Goal: Information Seeking & Learning: Learn about a topic

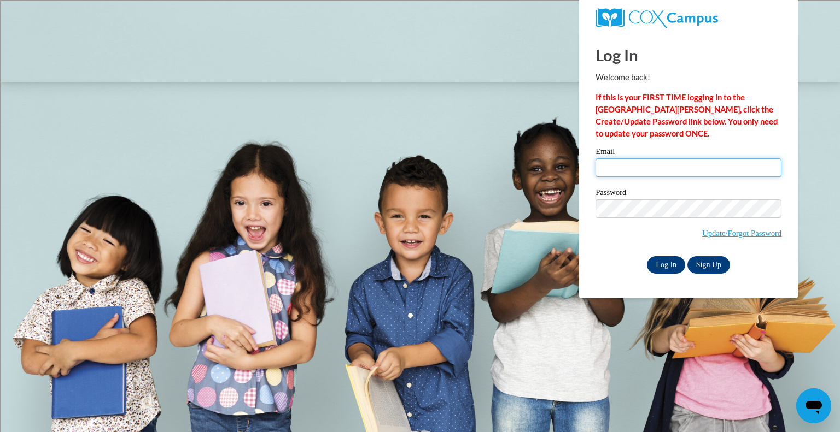
type input "lkusch@kusd.edu"
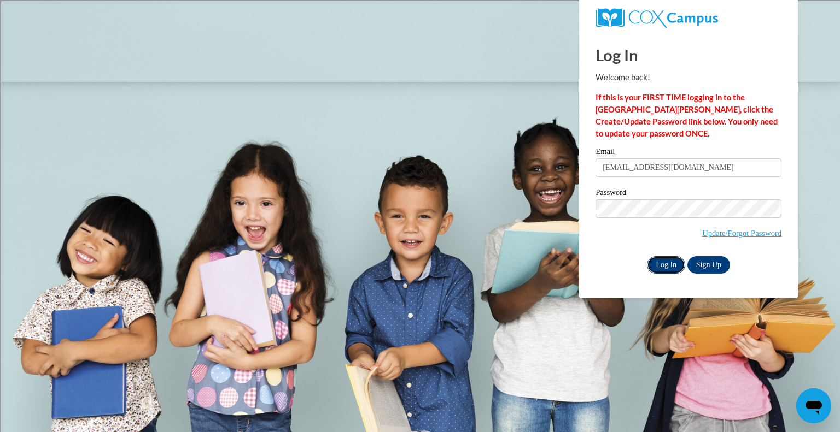
click at [670, 264] on input "Log In" at bounding box center [666, 264] width 38 height 17
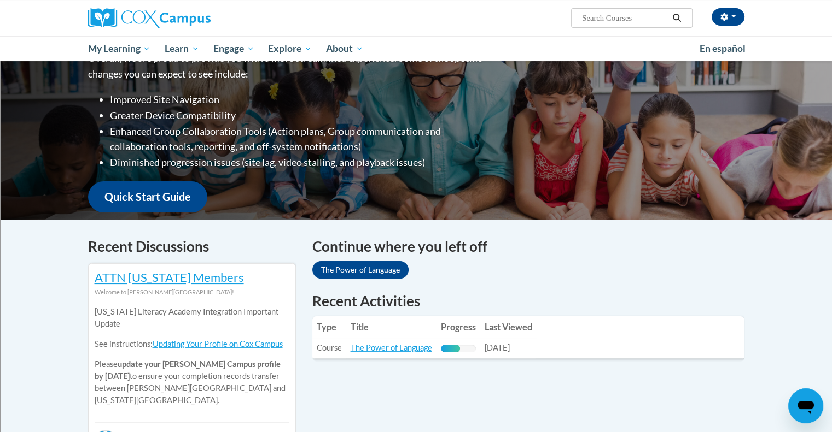
scroll to position [219, 0]
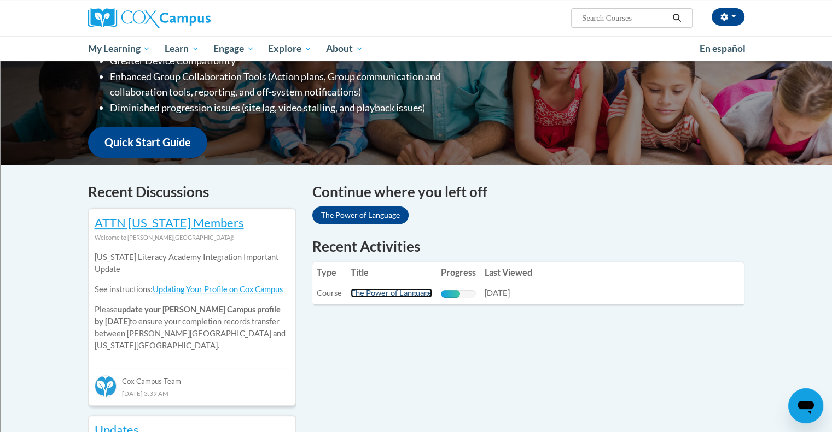
click at [393, 297] on link "The Power of Language" at bounding box center [390, 293] width 81 height 9
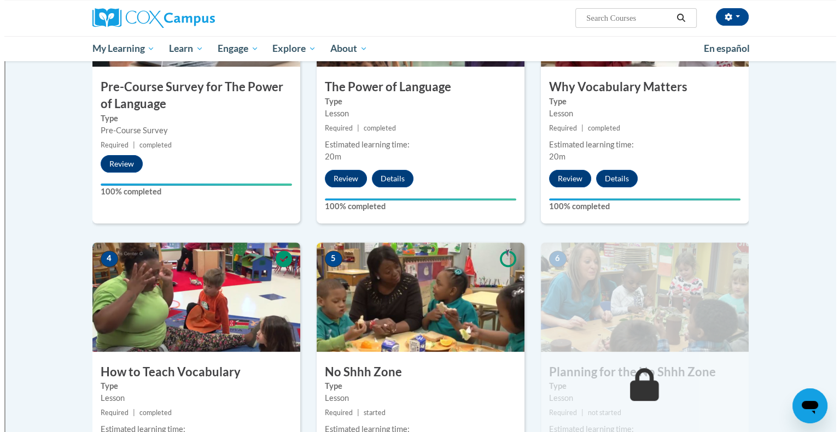
scroll to position [437, 0]
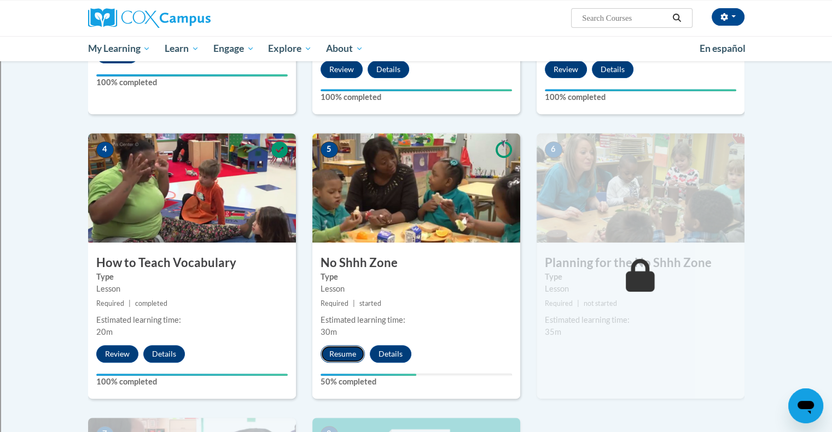
click at [343, 354] on button "Resume" at bounding box center [342, 354] width 44 height 17
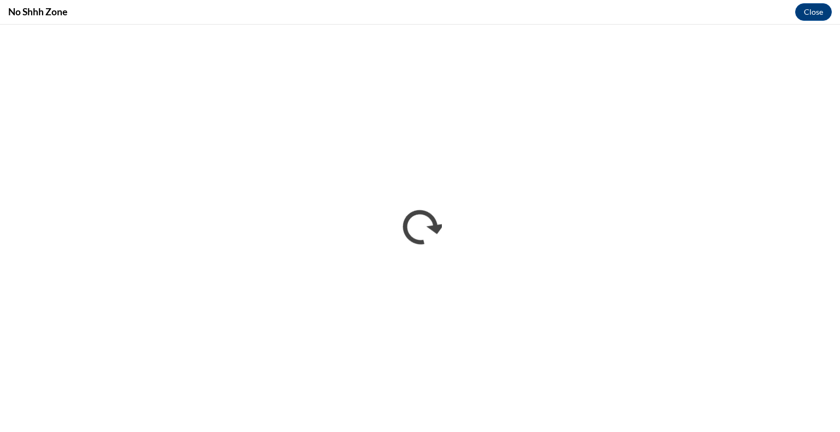
scroll to position [0, 0]
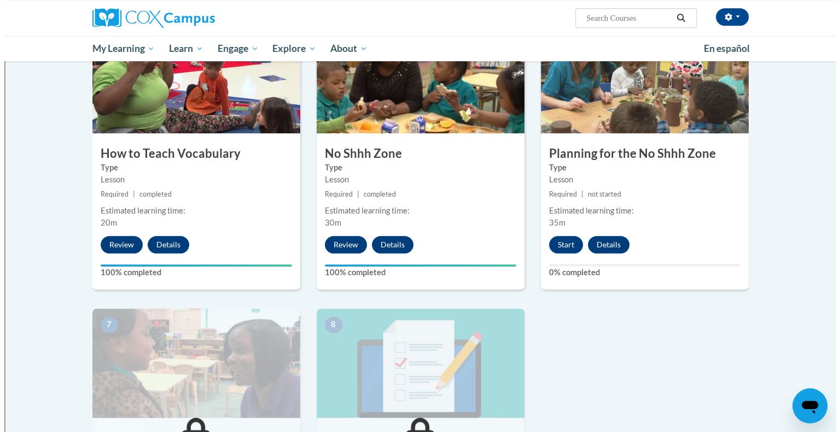
scroll to position [656, 0]
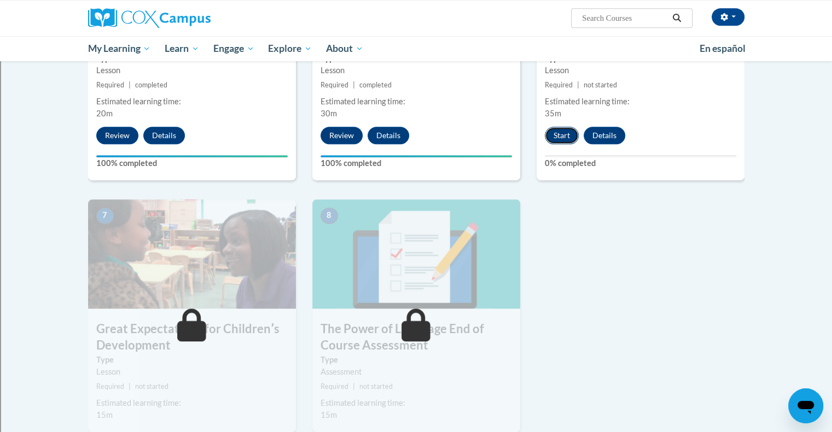
click at [570, 138] on button "Start" at bounding box center [562, 135] width 34 height 17
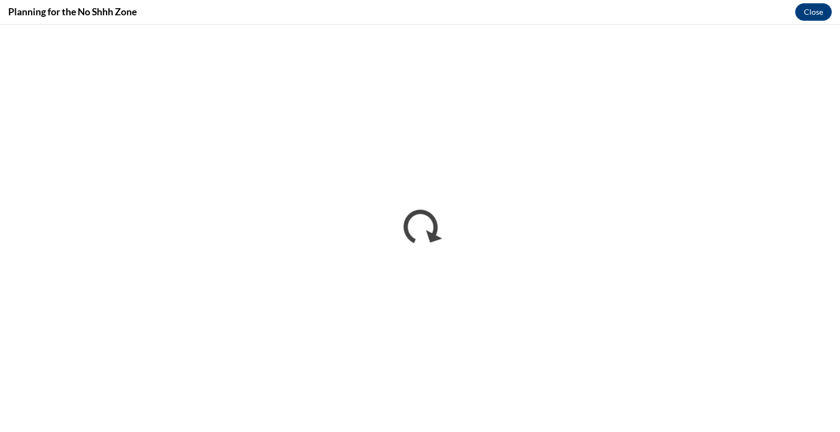
scroll to position [0, 0]
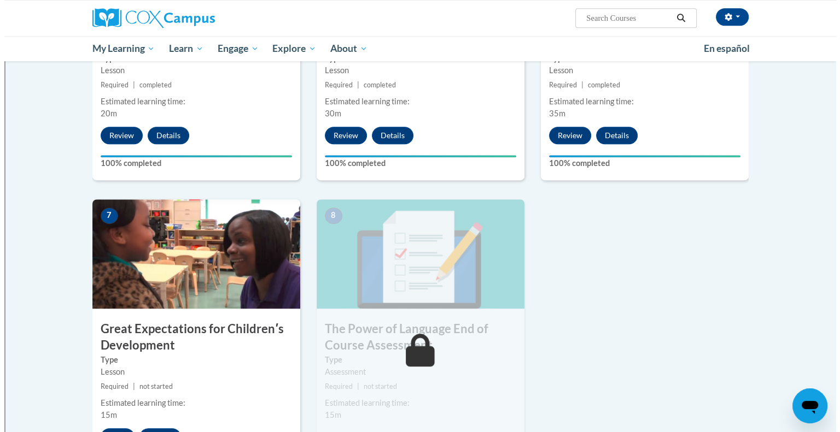
scroll to position [711, 0]
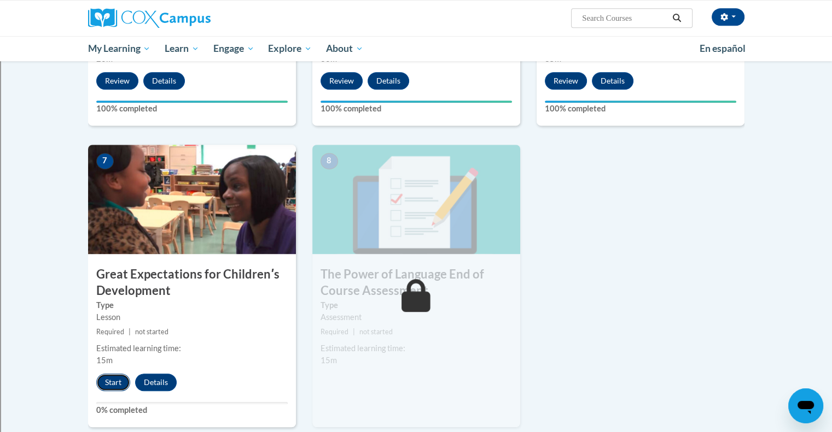
click at [122, 382] on button "Start" at bounding box center [113, 382] width 34 height 17
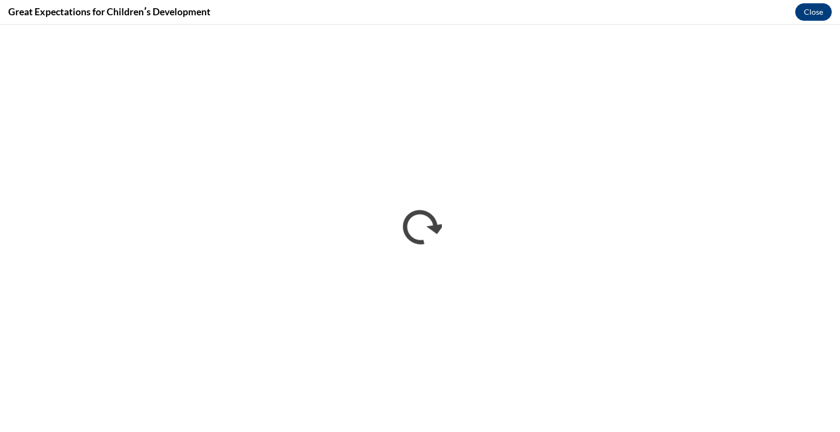
scroll to position [0, 0]
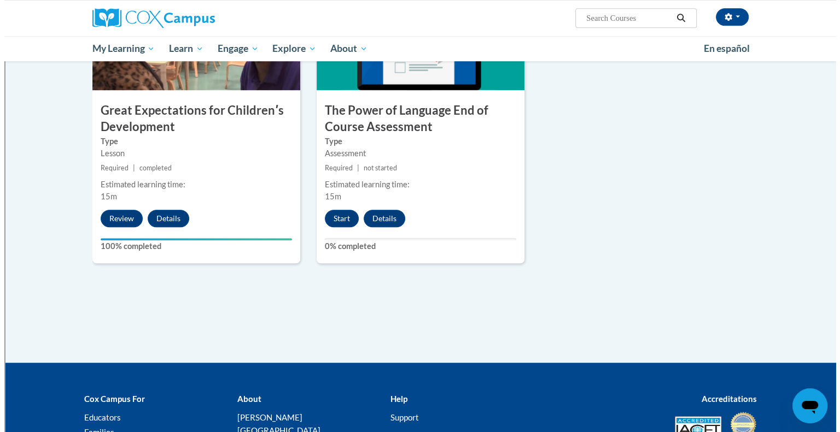
scroll to position [765, 0]
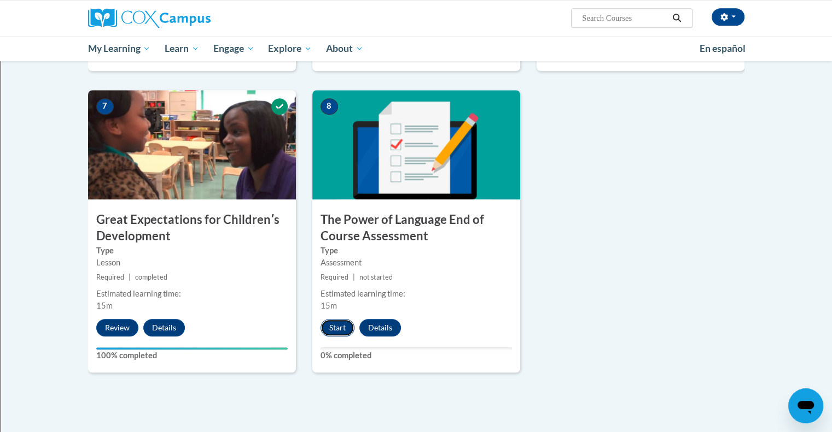
click at [337, 336] on button "Start" at bounding box center [337, 327] width 34 height 17
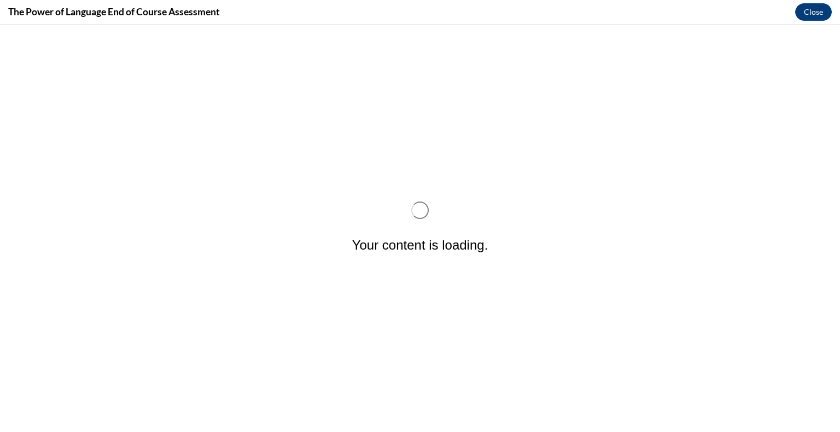
scroll to position [0, 0]
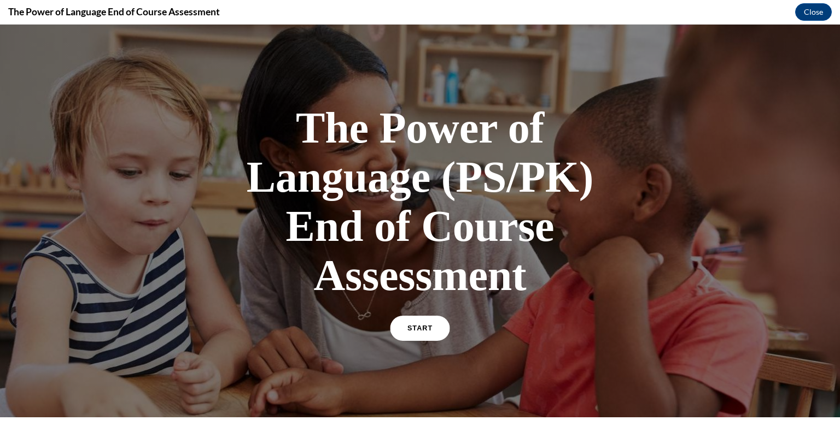
click at [416, 329] on span "START" at bounding box center [419, 329] width 25 height 8
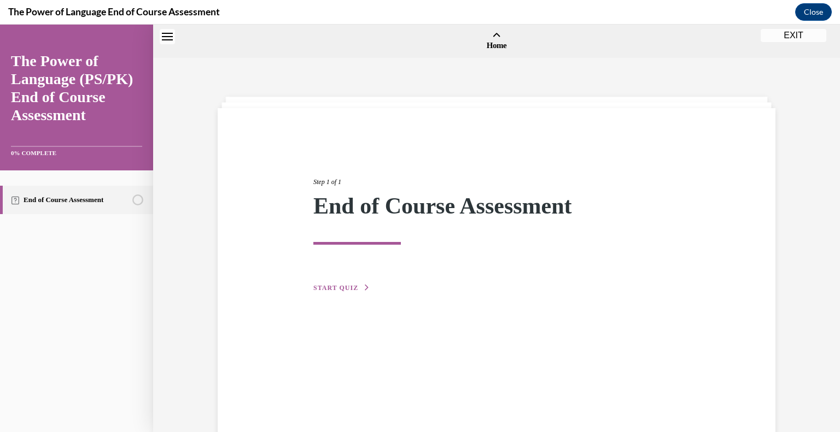
scroll to position [34, 0]
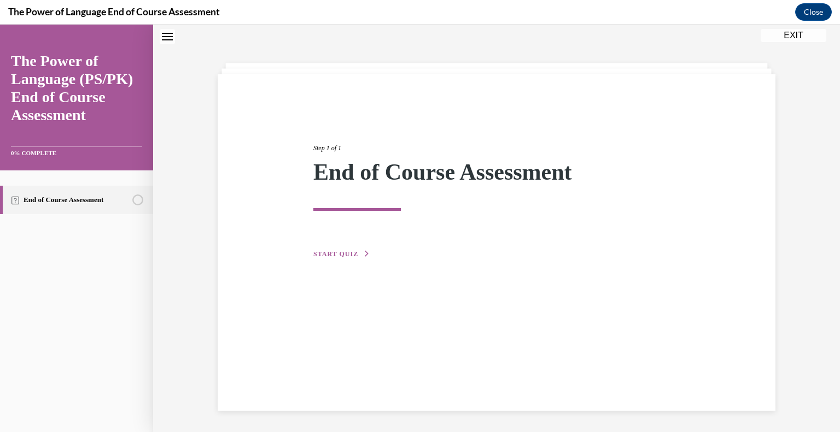
click at [338, 256] on span "START QUIZ" at bounding box center [335, 254] width 45 height 8
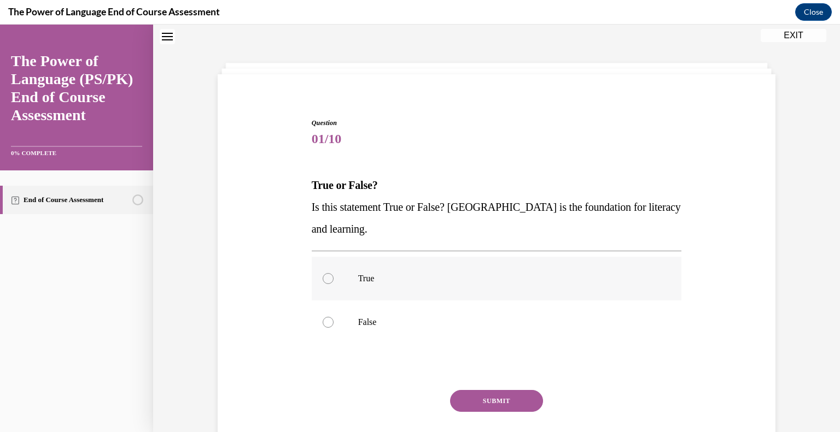
scroll to position [33, 0]
click at [584, 286] on label "True" at bounding box center [497, 280] width 370 height 44
click at [334, 285] on input "True" at bounding box center [328, 279] width 11 height 11
radio input "true"
click at [516, 395] on button "SUBMIT" at bounding box center [496, 402] width 93 height 22
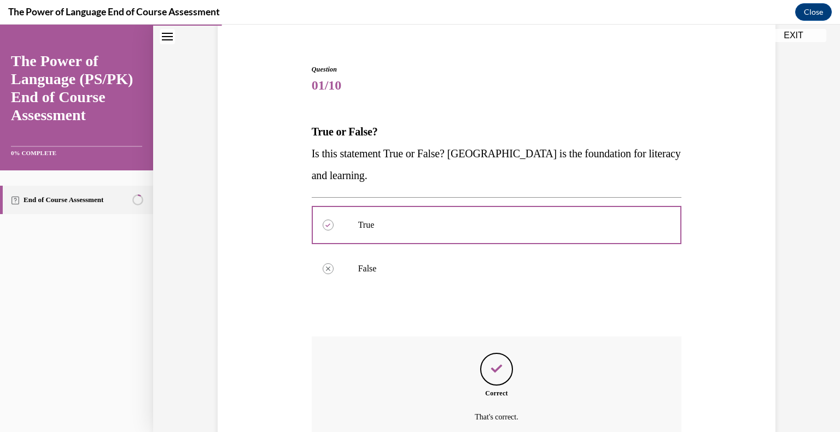
scroll to position [142, 0]
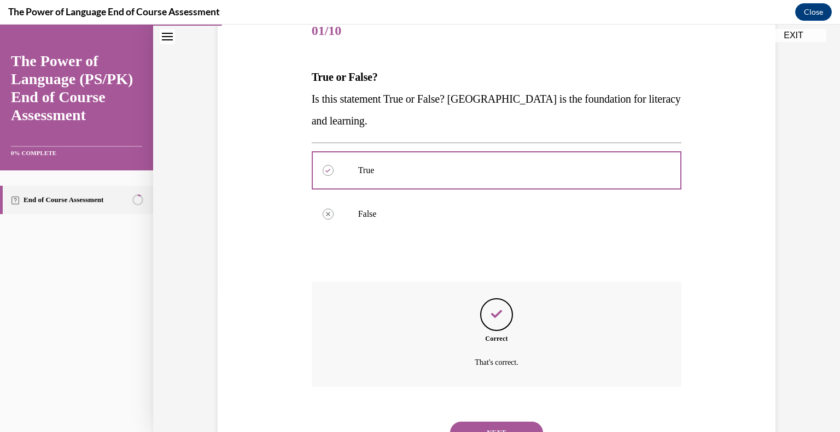
click at [518, 419] on div "NEXT" at bounding box center [497, 433] width 370 height 44
click at [520, 422] on button "NEXT" at bounding box center [496, 433] width 93 height 22
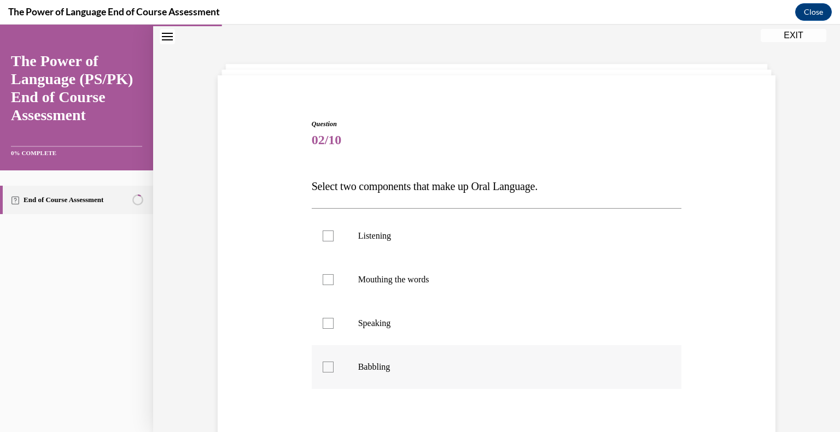
scroll to position [114, 0]
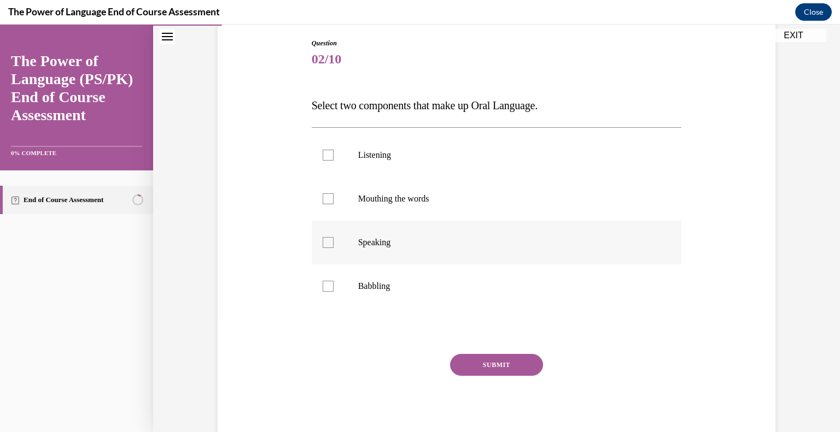
click at [323, 249] on label "Speaking" at bounding box center [497, 243] width 370 height 44
click at [323, 248] on input "Speaking" at bounding box center [328, 242] width 11 height 11
checkbox input "true"
click at [326, 156] on div at bounding box center [328, 155] width 11 height 11
click at [326, 156] on input "Listening" at bounding box center [328, 155] width 11 height 11
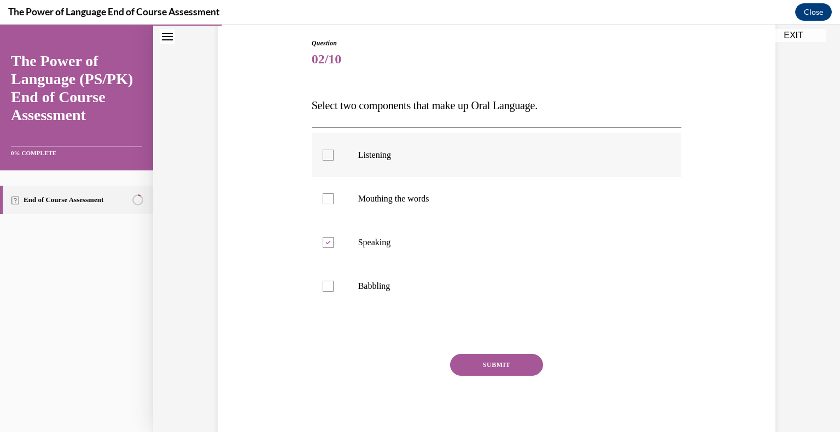
checkbox input "true"
click at [465, 360] on button "SUBMIT" at bounding box center [496, 365] width 93 height 22
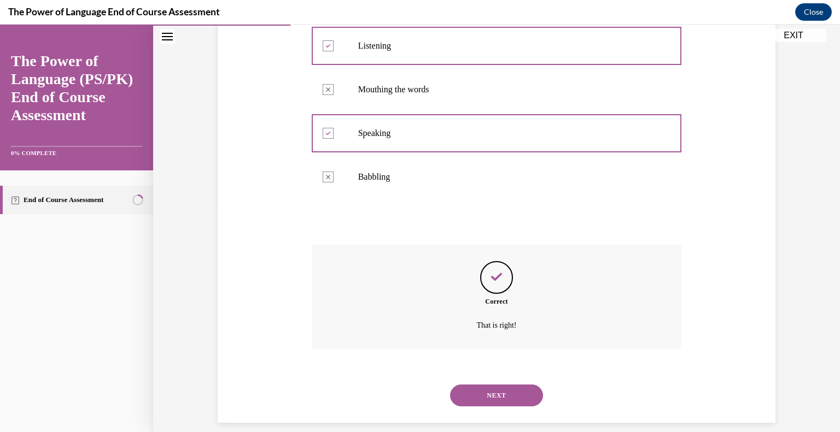
click at [510, 395] on button "NEXT" at bounding box center [496, 396] width 93 height 22
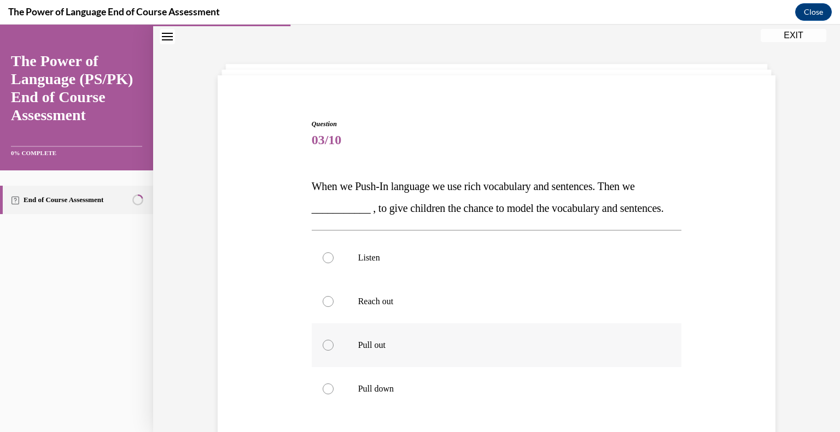
scroll to position [87, 0]
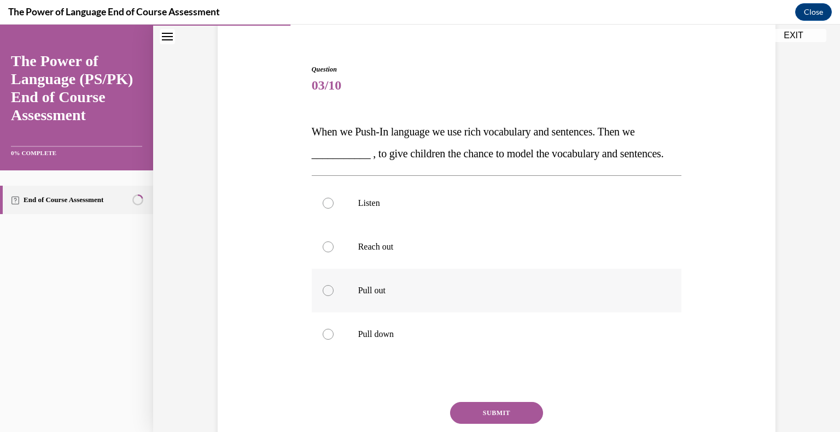
click at [354, 306] on label "Pull out" at bounding box center [497, 291] width 370 height 44
click at [334, 296] on input "Pull out" at bounding box center [328, 290] width 11 height 11
radio input "true"
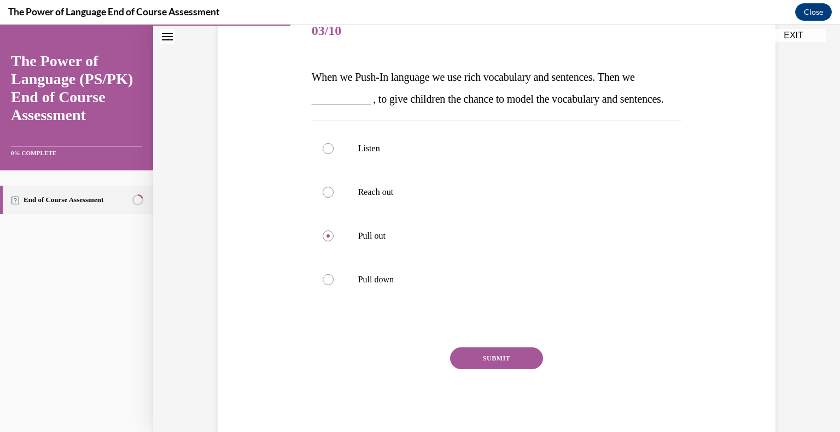
click at [518, 370] on button "SUBMIT" at bounding box center [496, 359] width 93 height 22
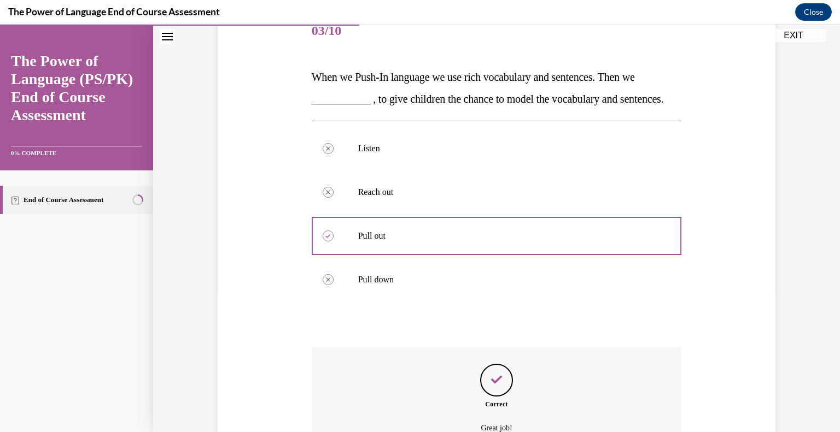
scroll to position [252, 0]
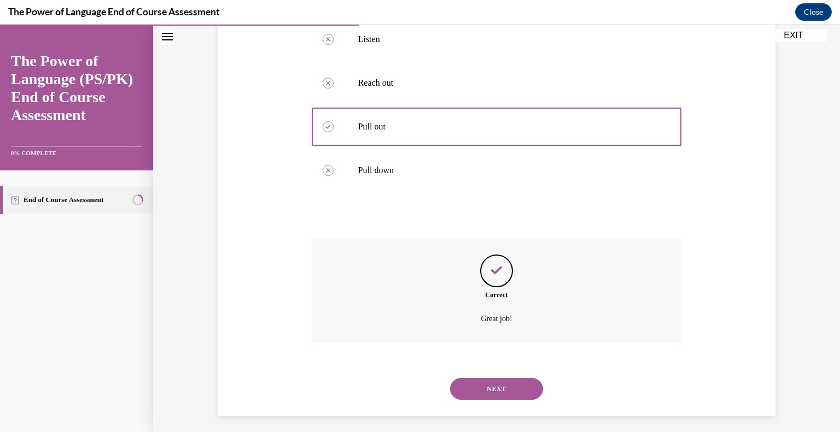
click at [521, 400] on button "NEXT" at bounding box center [496, 389] width 93 height 22
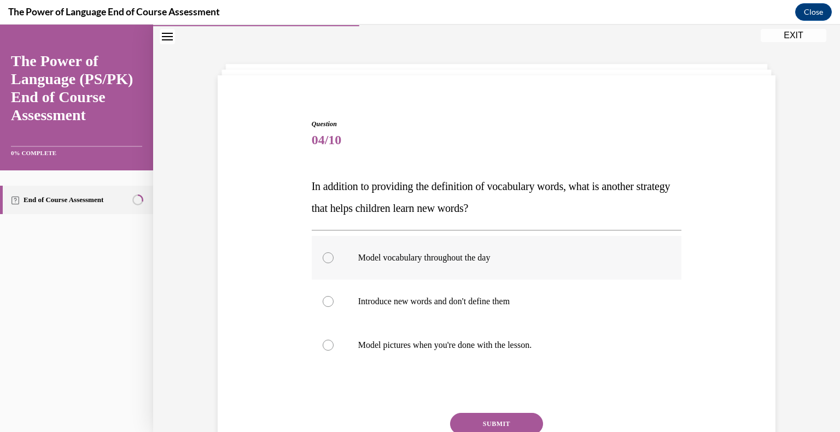
click at [477, 266] on label "Model vocabulary throughout the day" at bounding box center [497, 258] width 370 height 44
click at [334, 264] on input "Model vocabulary throughout the day" at bounding box center [328, 258] width 11 height 11
radio input "true"
click at [514, 422] on button "SUBMIT" at bounding box center [496, 424] width 93 height 22
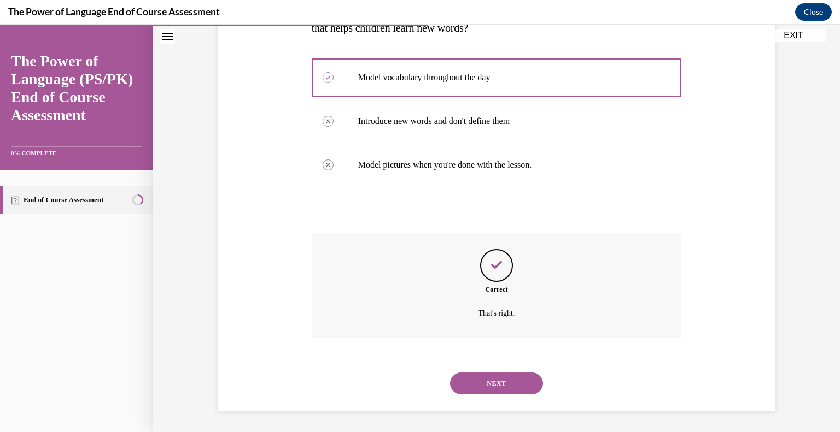
click at [519, 384] on button "NEXT" at bounding box center [496, 384] width 93 height 22
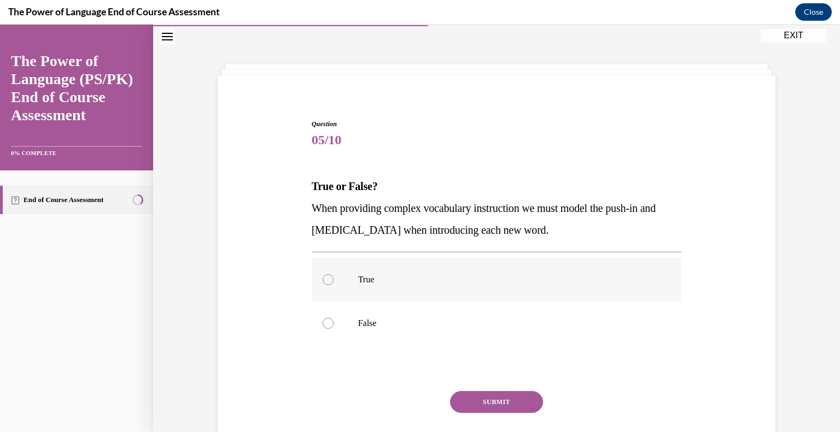
click at [426, 284] on p "True" at bounding box center [506, 279] width 296 height 11
click at [334, 284] on input "True" at bounding box center [328, 279] width 11 height 11
radio input "true"
click at [502, 395] on button "SUBMIT" at bounding box center [496, 402] width 93 height 22
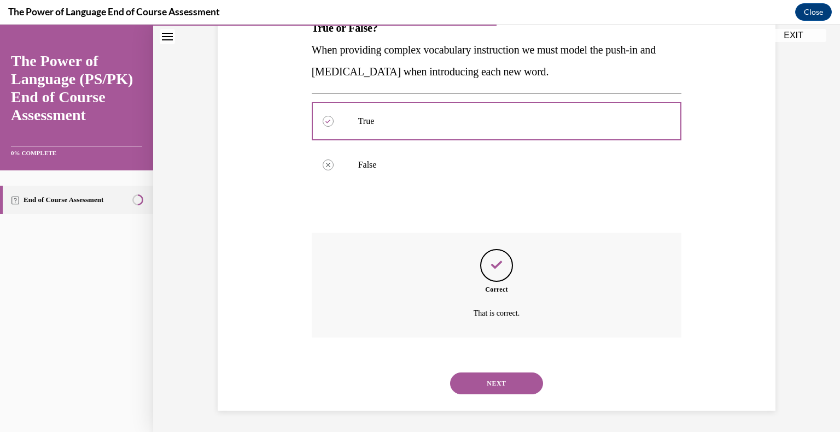
click at [523, 380] on button "NEXT" at bounding box center [496, 384] width 93 height 22
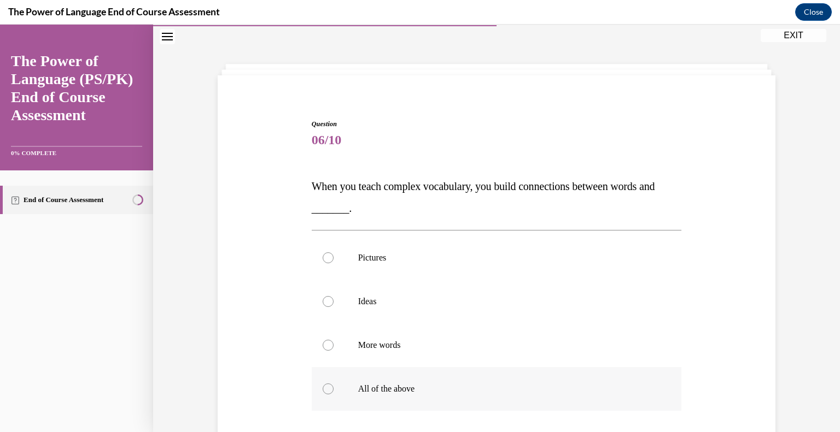
click at [535, 384] on p "All of the above" at bounding box center [506, 389] width 296 height 11
click at [334, 384] on input "All of the above" at bounding box center [328, 389] width 11 height 11
radio input "true"
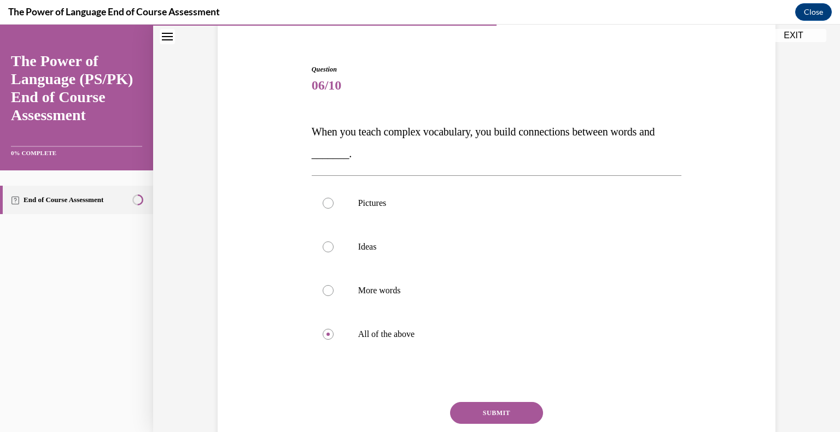
click at [509, 406] on button "SUBMIT" at bounding box center [496, 413] width 93 height 22
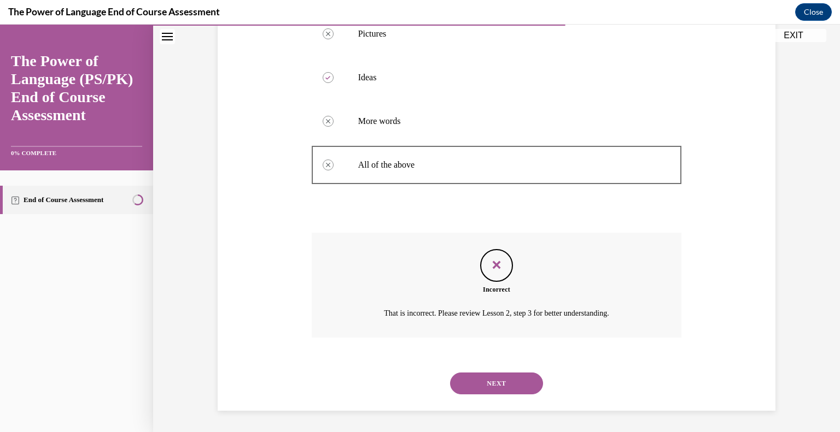
click at [519, 383] on button "NEXT" at bounding box center [496, 384] width 93 height 22
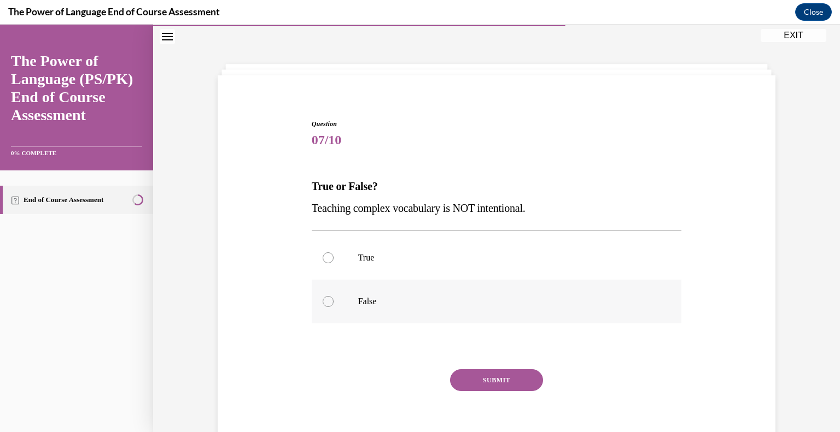
click at [394, 303] on p "False" at bounding box center [506, 301] width 296 height 11
click at [334, 303] on input "False" at bounding box center [328, 301] width 11 height 11
radio input "true"
click at [498, 376] on button "SUBMIT" at bounding box center [496, 381] width 93 height 22
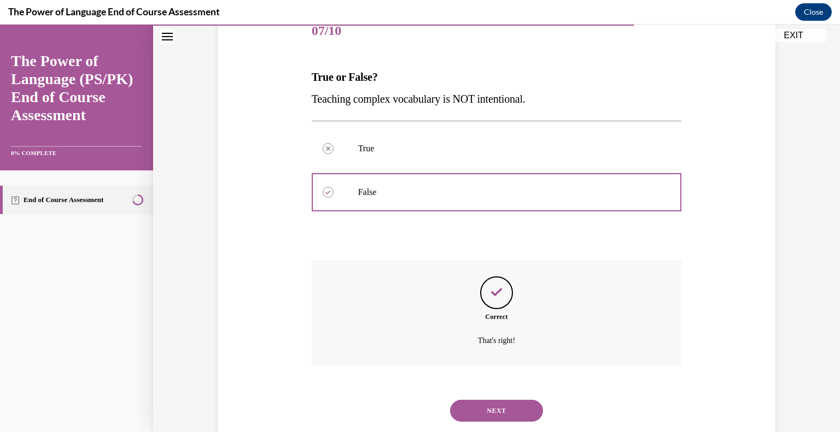
click at [512, 405] on button "NEXT" at bounding box center [496, 411] width 93 height 22
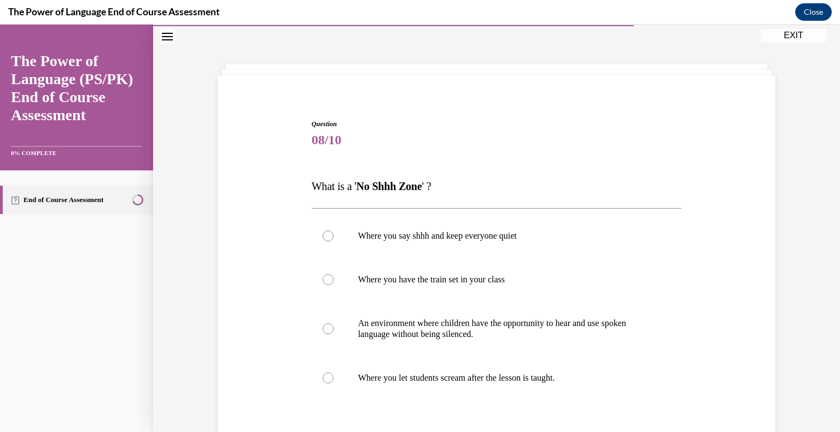
scroll to position [87, 0]
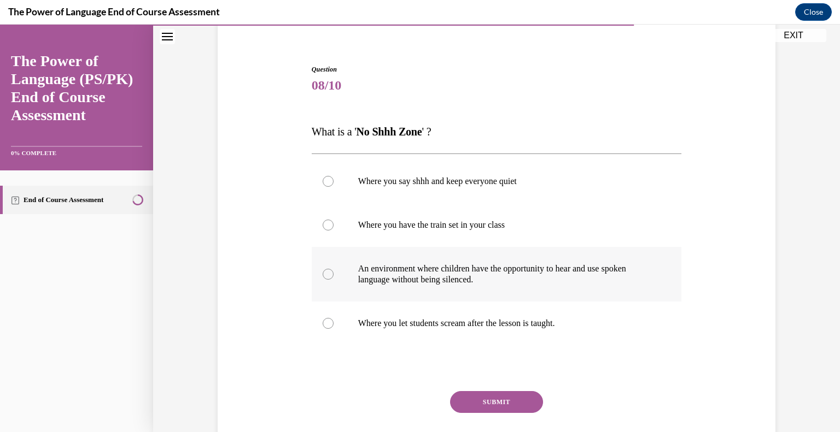
click at [591, 282] on p "An environment where children have the opportunity to hear and use spoken langu…" at bounding box center [506, 275] width 296 height 22
click at [334, 280] on input "An environment where children have the opportunity to hear and use spoken langu…" at bounding box center [328, 274] width 11 height 11
radio input "true"
click at [533, 395] on button "SUBMIT" at bounding box center [496, 402] width 93 height 22
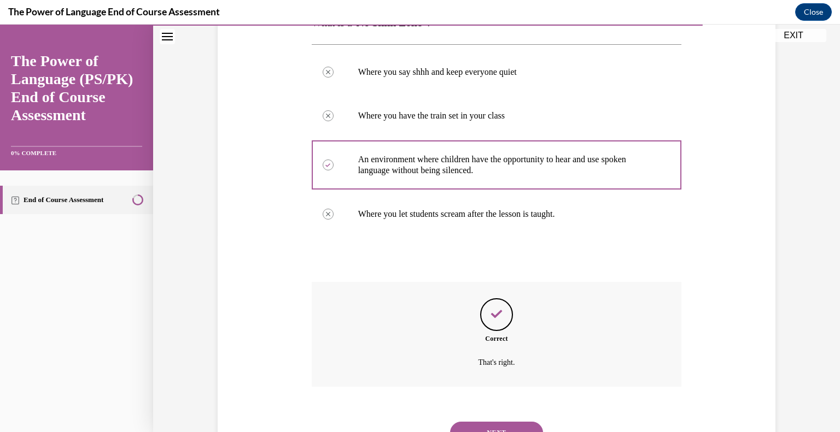
click at [511, 423] on button "NEXT" at bounding box center [496, 433] width 93 height 22
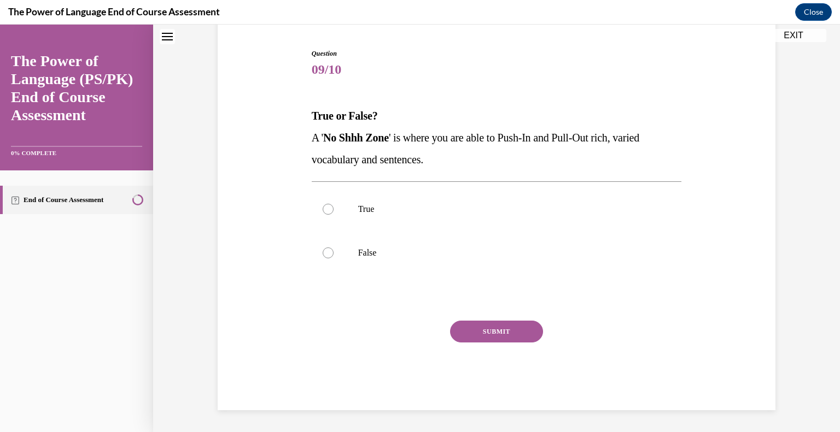
scroll to position [33, 0]
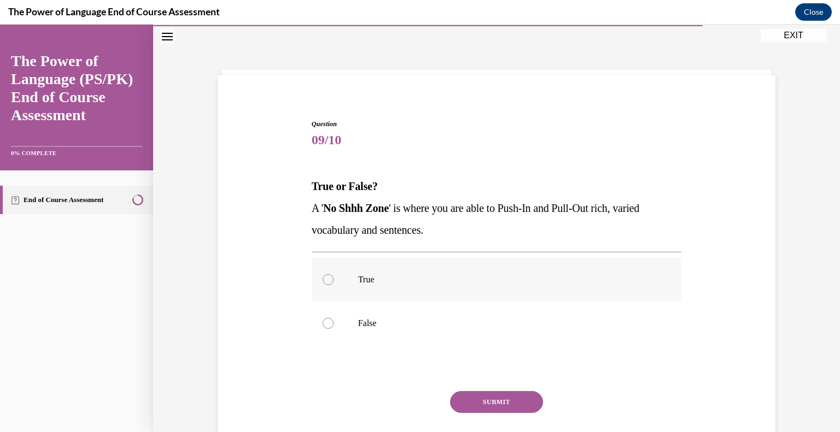
click at [544, 272] on label "True" at bounding box center [497, 280] width 370 height 44
click at [334, 274] on input "True" at bounding box center [328, 279] width 11 height 11
radio input "true"
click at [511, 394] on button "SUBMIT" at bounding box center [496, 402] width 93 height 22
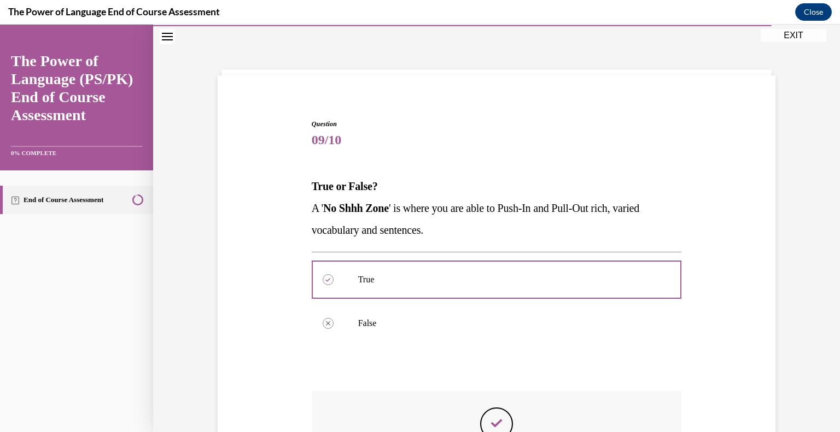
scroll to position [191, 0]
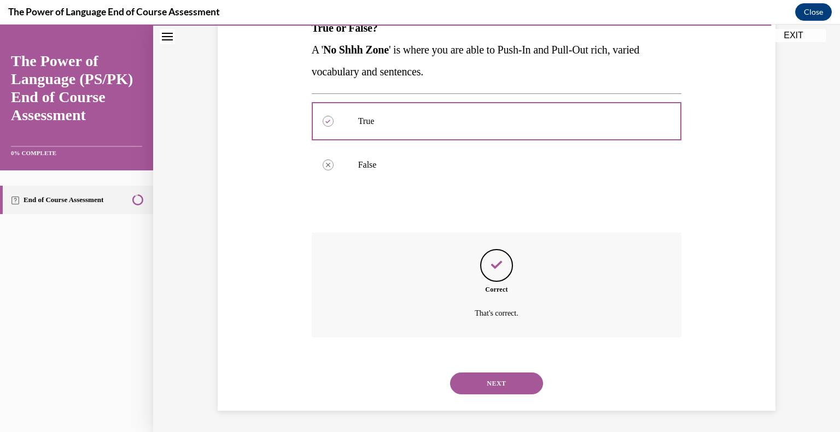
click at [524, 384] on button "NEXT" at bounding box center [496, 384] width 93 height 22
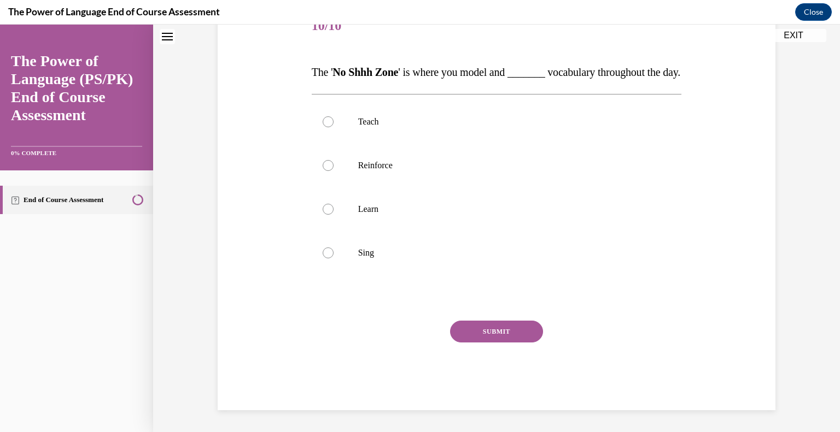
scroll to position [33, 0]
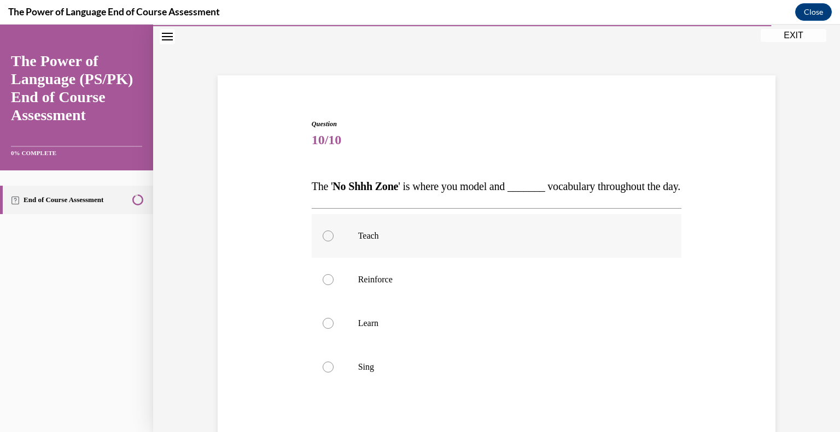
click at [502, 258] on label "Teach" at bounding box center [497, 236] width 370 height 44
click at [334, 242] on input "Teach" at bounding box center [328, 236] width 11 height 11
radio input "true"
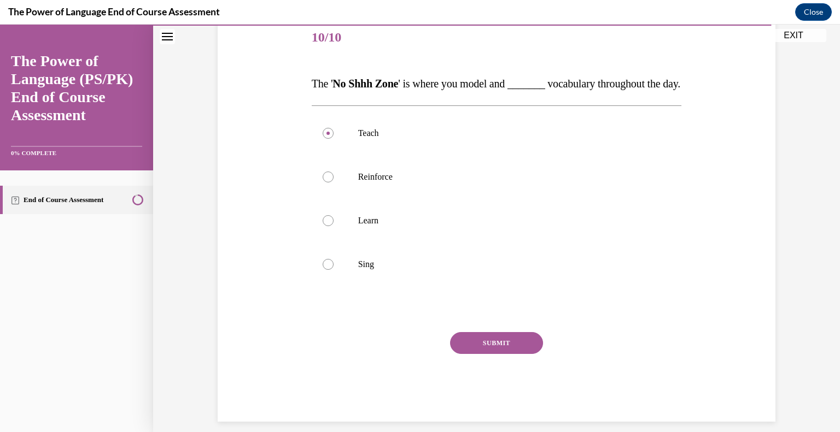
click at [525, 354] on button "SUBMIT" at bounding box center [496, 343] width 93 height 22
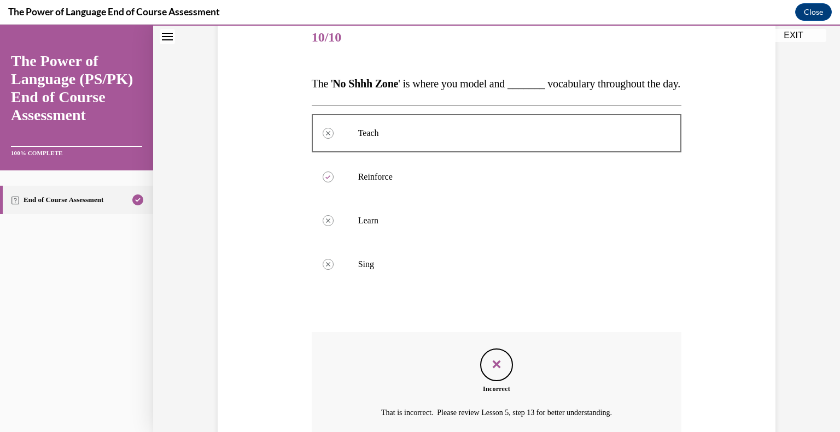
scroll to position [245, 0]
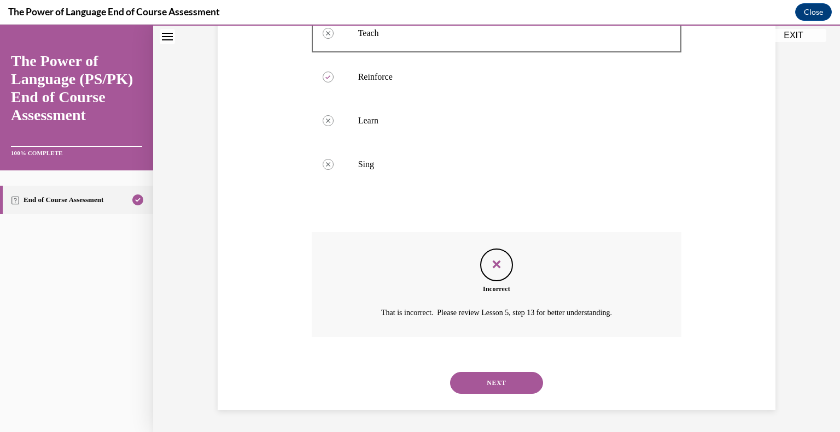
click at [512, 389] on button "NEXT" at bounding box center [496, 383] width 93 height 22
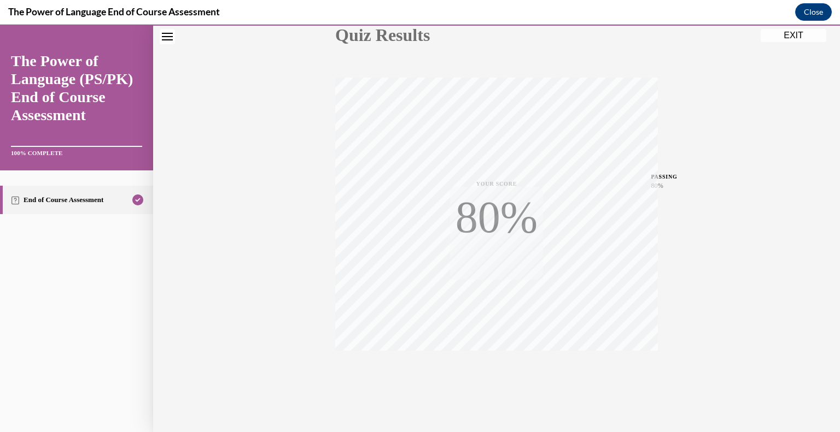
scroll to position [152, 0]
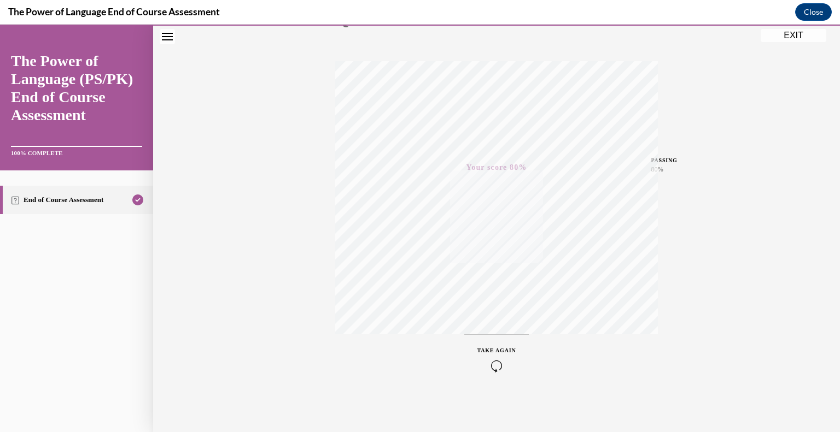
click at [496, 369] on icon "button" at bounding box center [496, 366] width 39 height 12
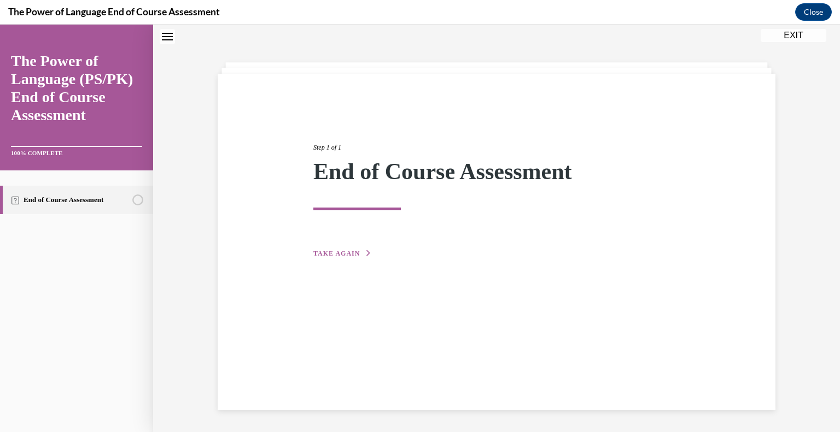
scroll to position [34, 0]
click at [343, 256] on span "TAKE AGAIN" at bounding box center [336, 254] width 46 height 8
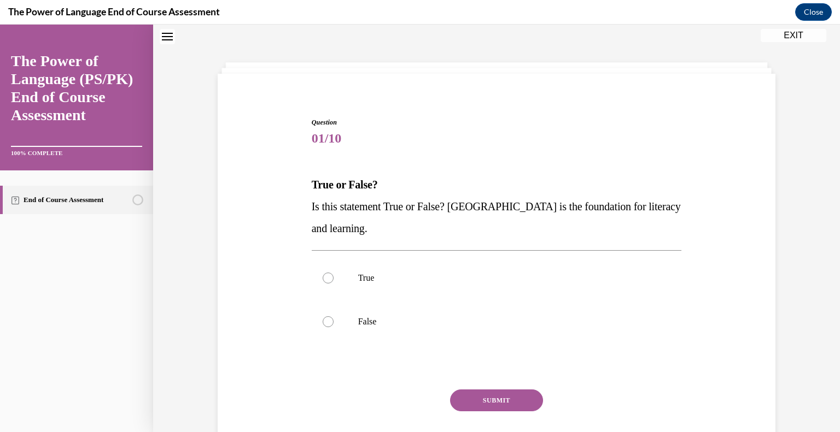
scroll to position [33, 0]
click at [493, 296] on label "True" at bounding box center [497, 280] width 370 height 44
click at [334, 285] on input "True" at bounding box center [328, 279] width 11 height 11
radio input "true"
click at [505, 399] on button "SUBMIT" at bounding box center [496, 402] width 93 height 22
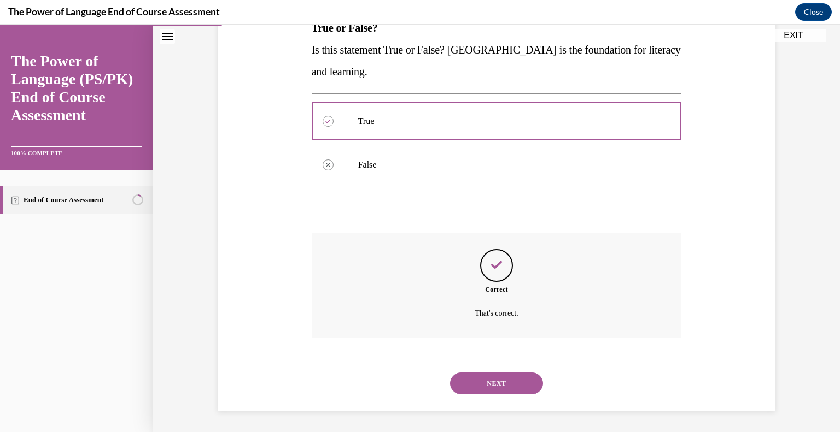
click at [503, 379] on button "NEXT" at bounding box center [496, 384] width 93 height 22
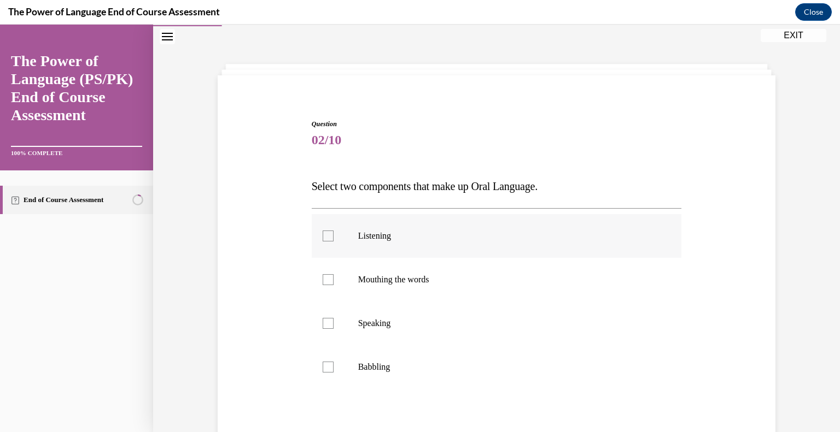
click at [412, 238] on p "Listening" at bounding box center [506, 236] width 296 height 11
click at [334, 238] on input "Listening" at bounding box center [328, 236] width 11 height 11
checkbox input "true"
click at [404, 319] on p "Speaking" at bounding box center [506, 323] width 296 height 11
click at [334, 319] on input "Speaking" at bounding box center [328, 323] width 11 height 11
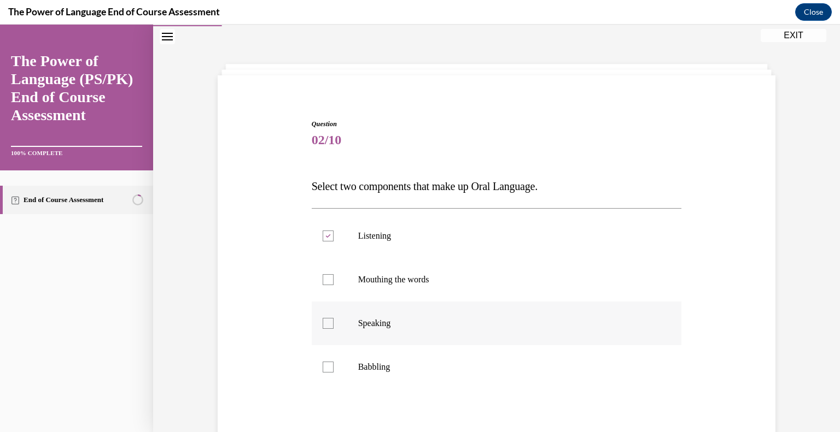
checkbox input "true"
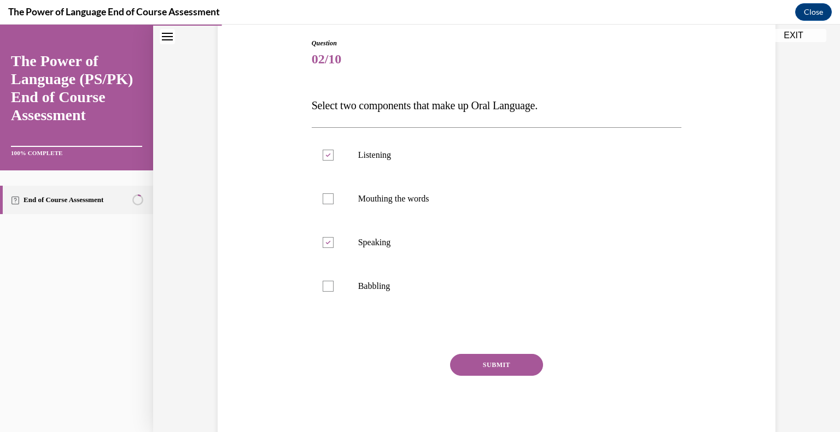
click at [481, 364] on button "SUBMIT" at bounding box center [496, 365] width 93 height 22
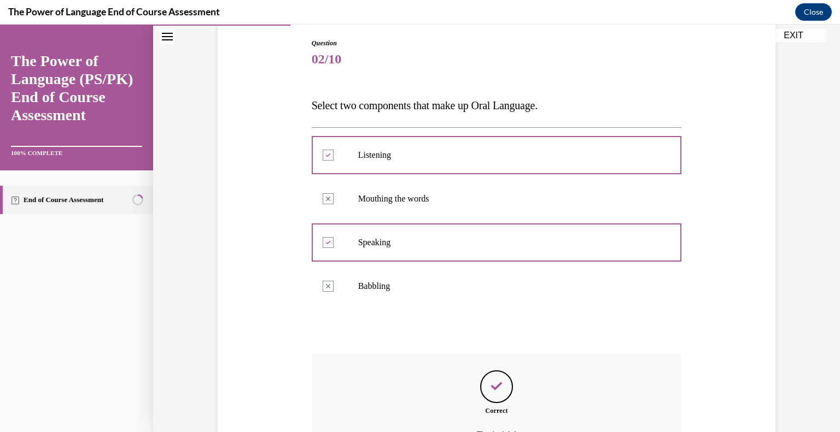
scroll to position [223, 0]
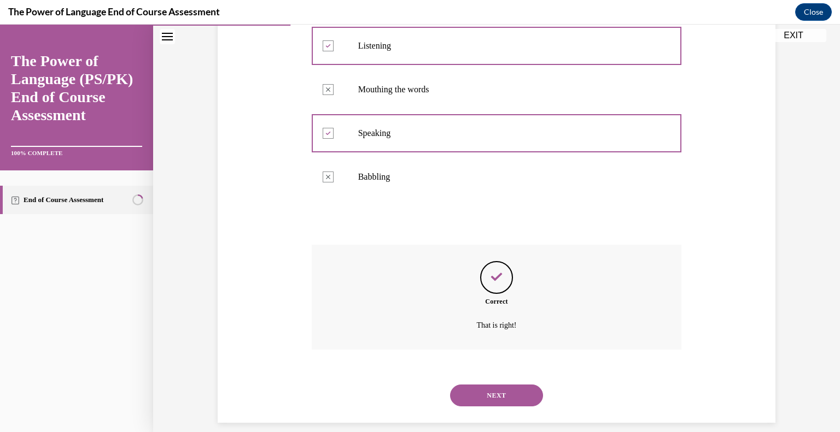
click at [501, 380] on div "NEXT" at bounding box center [497, 396] width 370 height 44
click at [503, 389] on button "NEXT" at bounding box center [496, 396] width 93 height 22
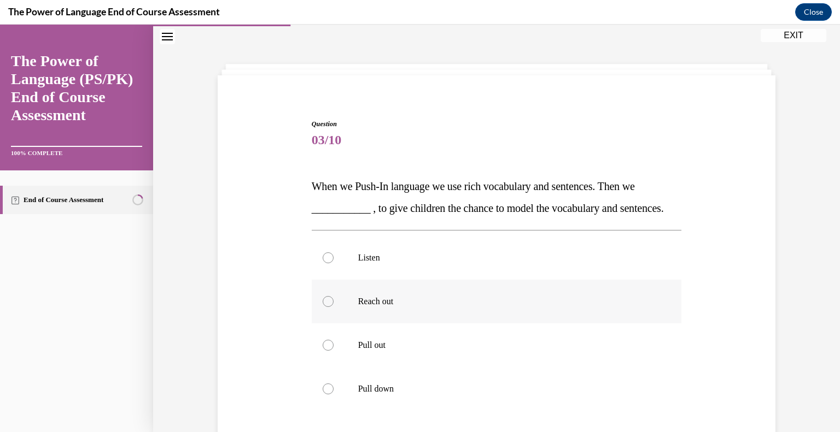
scroll to position [87, 0]
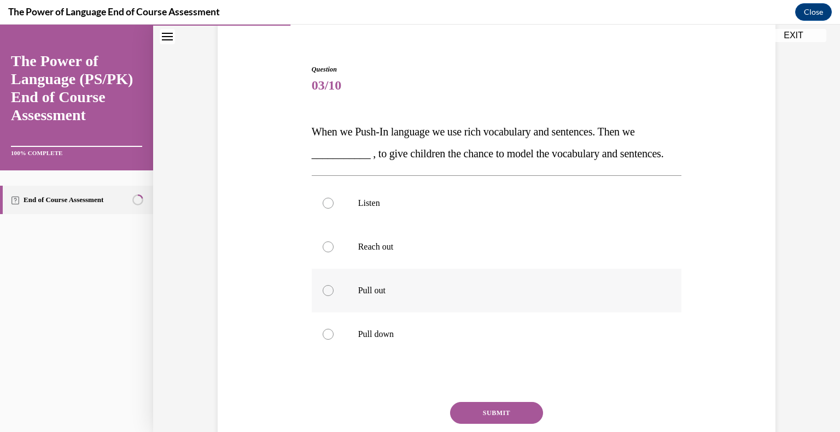
click at [422, 296] on p "Pull out" at bounding box center [506, 290] width 296 height 11
click at [334, 296] on input "Pull out" at bounding box center [328, 290] width 11 height 11
radio input "true"
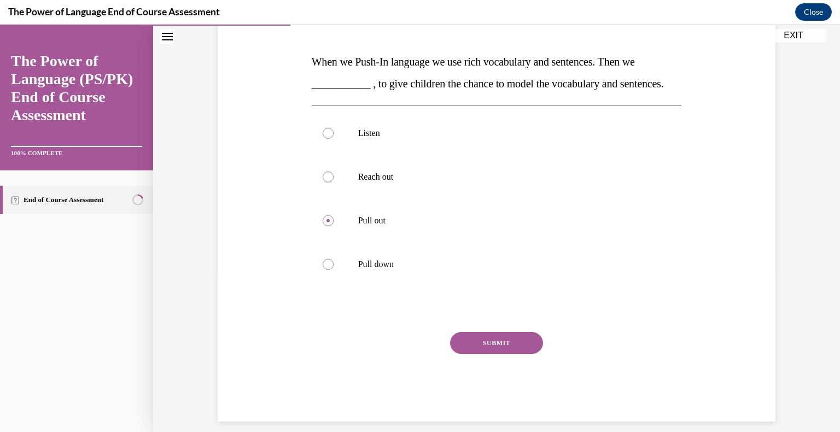
click at [485, 354] on button "SUBMIT" at bounding box center [496, 343] width 93 height 22
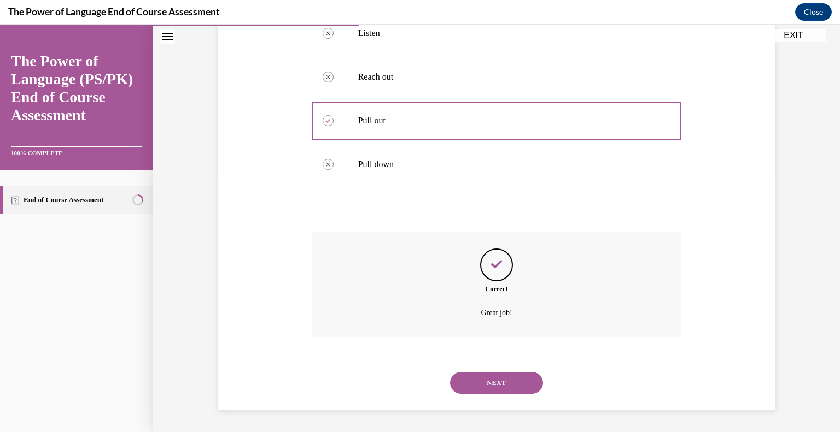
click at [489, 377] on button "NEXT" at bounding box center [496, 383] width 93 height 22
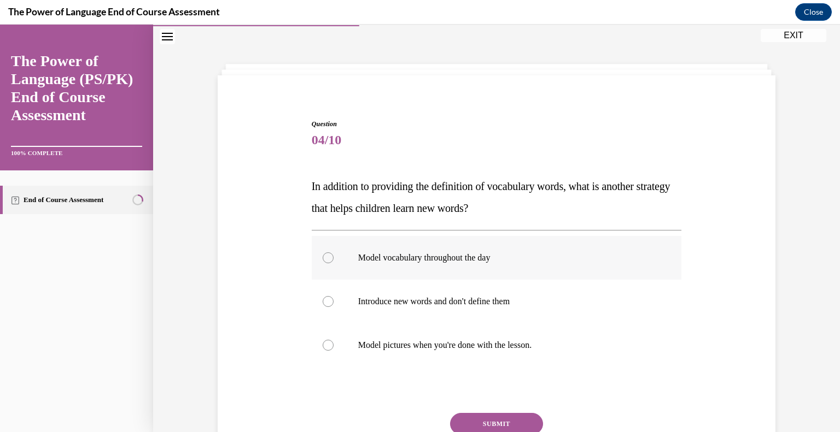
click at [320, 262] on label "Model vocabulary throughout the day" at bounding box center [497, 258] width 370 height 44
click at [323, 262] on input "Model vocabulary throughout the day" at bounding box center [328, 258] width 11 height 11
radio input "true"
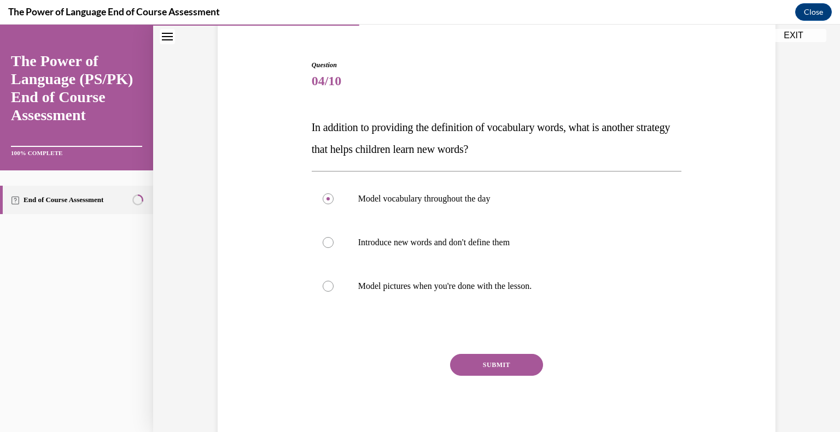
click at [475, 363] on button "SUBMIT" at bounding box center [496, 365] width 93 height 22
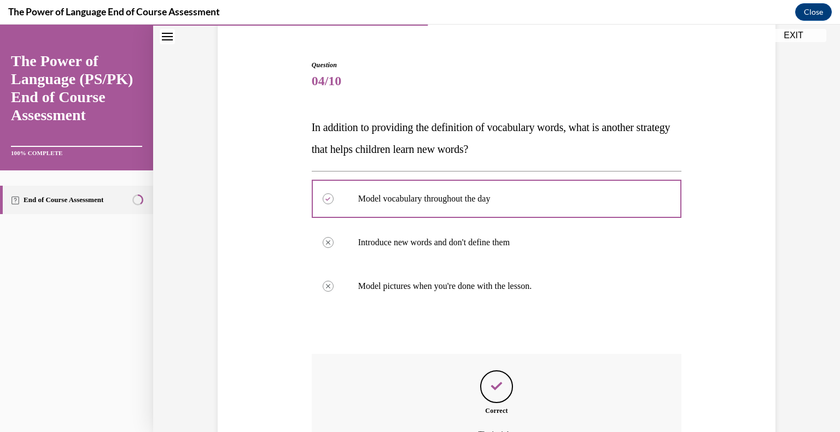
scroll to position [213, 0]
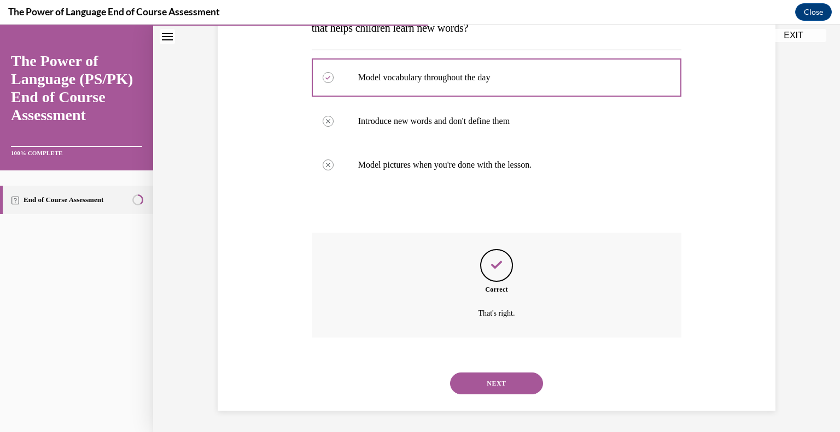
click at [524, 390] on button "NEXT" at bounding box center [496, 384] width 93 height 22
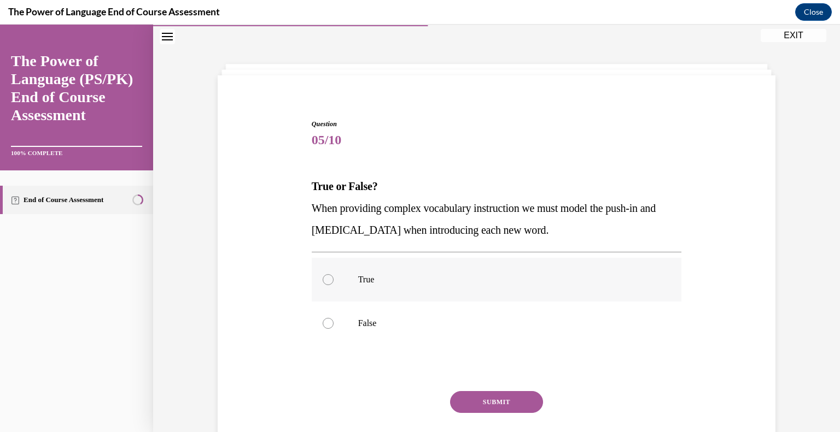
click at [510, 299] on label "True" at bounding box center [497, 280] width 370 height 44
click at [334, 285] on input "True" at bounding box center [328, 279] width 11 height 11
radio input "true"
click at [520, 395] on button "SUBMIT" at bounding box center [496, 402] width 93 height 22
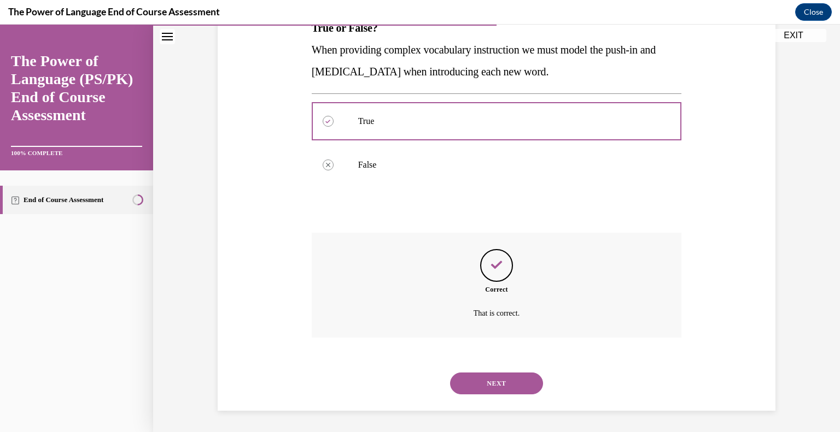
click at [522, 391] on button "NEXT" at bounding box center [496, 384] width 93 height 22
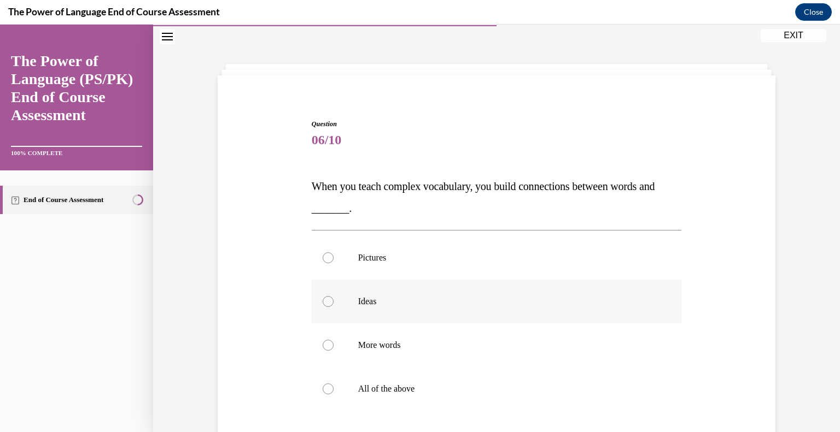
click at [472, 319] on label "Ideas" at bounding box center [497, 302] width 370 height 44
click at [334, 307] on input "Ideas" at bounding box center [328, 301] width 11 height 11
radio input "true"
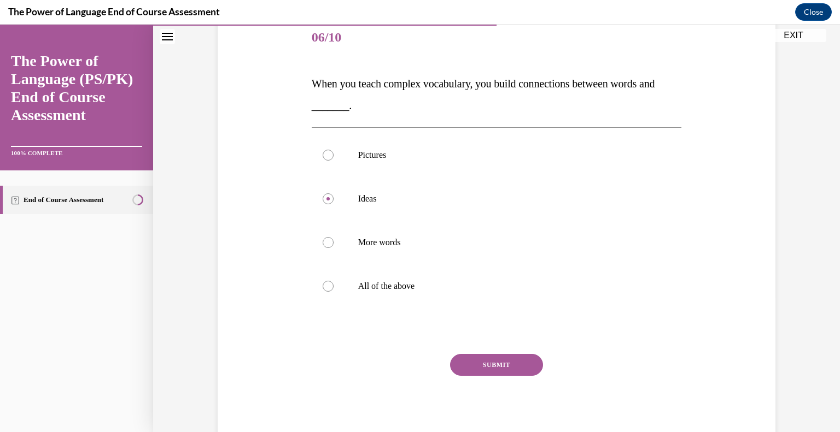
click at [496, 365] on button "SUBMIT" at bounding box center [496, 365] width 93 height 22
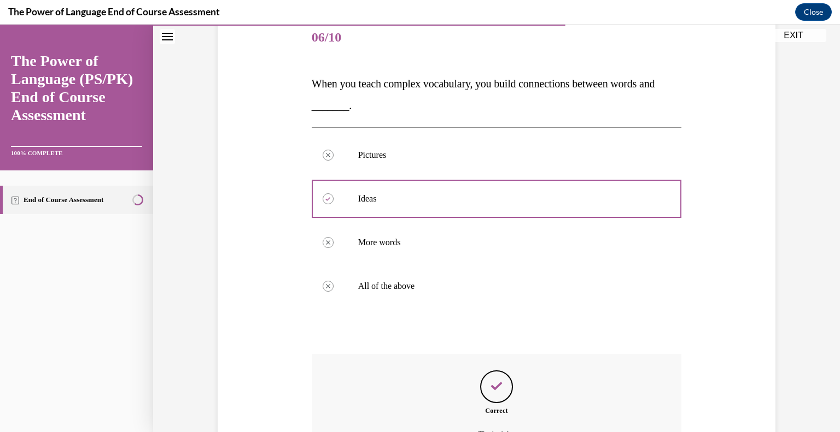
scroll to position [257, 0]
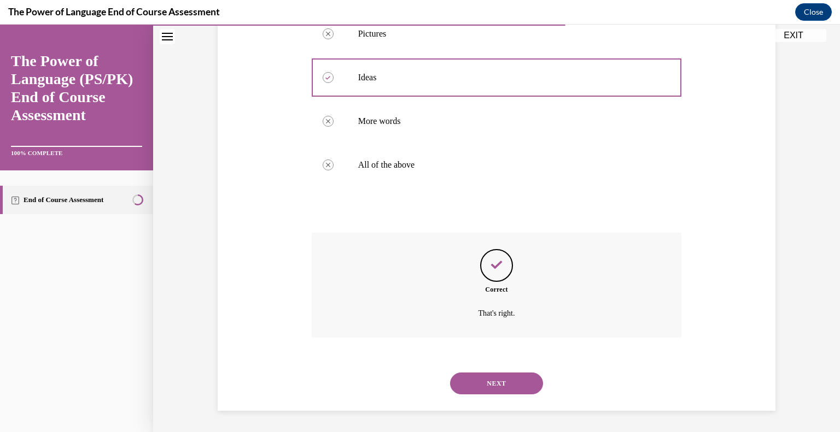
click at [516, 384] on button "NEXT" at bounding box center [496, 384] width 93 height 22
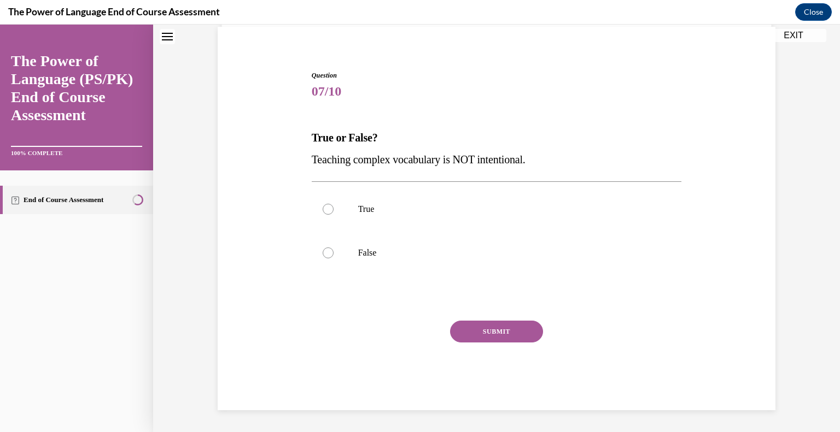
scroll to position [33, 0]
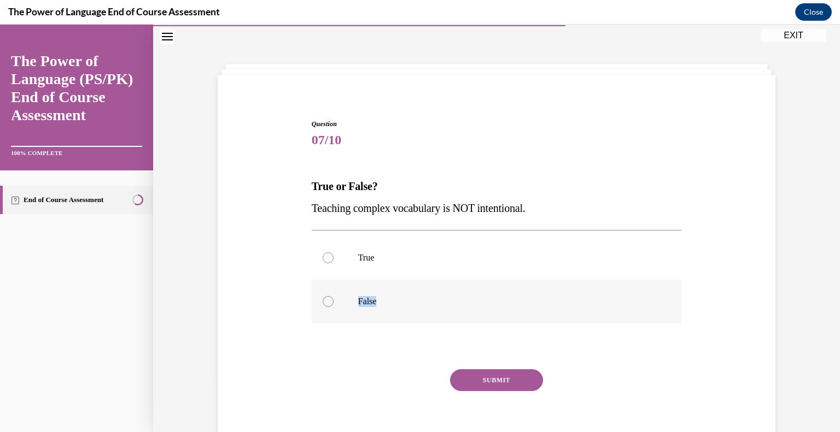
drag, startPoint x: 498, startPoint y: 278, endPoint x: 497, endPoint y: 305, distance: 27.4
click at [497, 305] on div "True False" at bounding box center [497, 279] width 370 height 87
click at [497, 305] on p "False" at bounding box center [506, 301] width 296 height 11
click at [334, 305] on input "False" at bounding box center [328, 301] width 11 height 11
radio input "true"
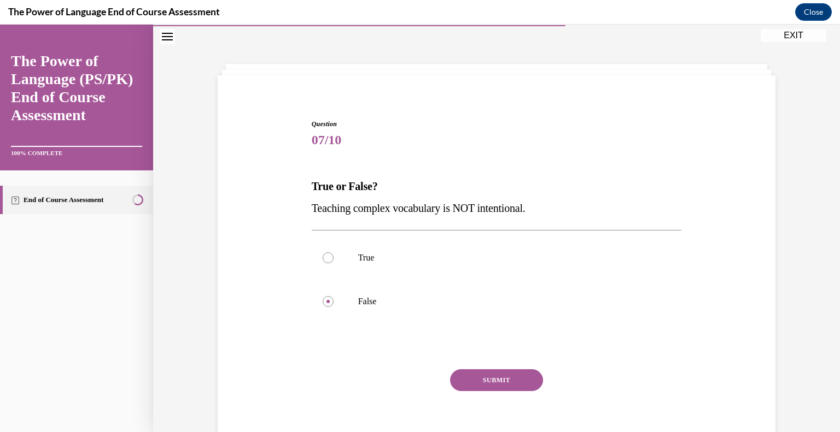
click at [507, 371] on button "SUBMIT" at bounding box center [496, 381] width 93 height 22
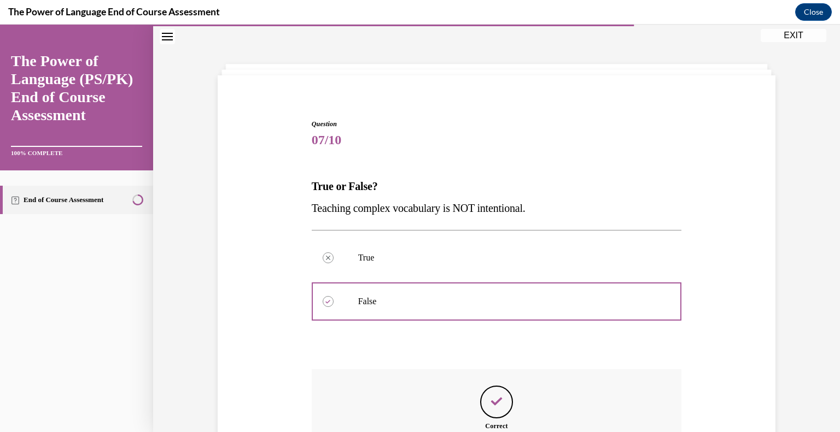
scroll to position [169, 0]
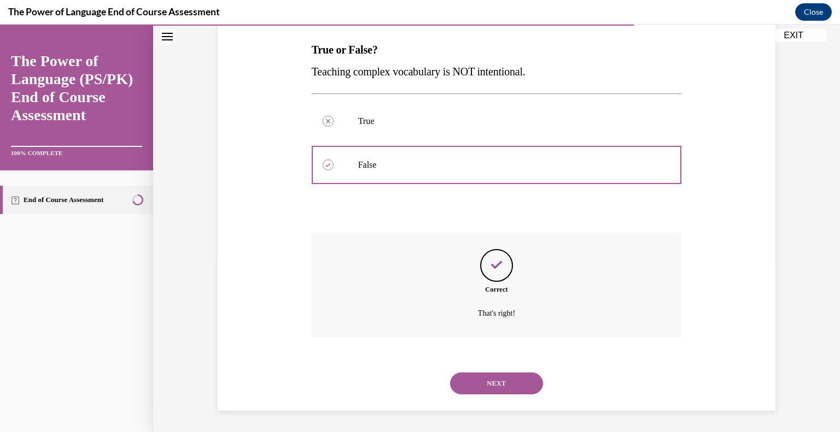
click at [512, 381] on button "NEXT" at bounding box center [496, 384] width 93 height 22
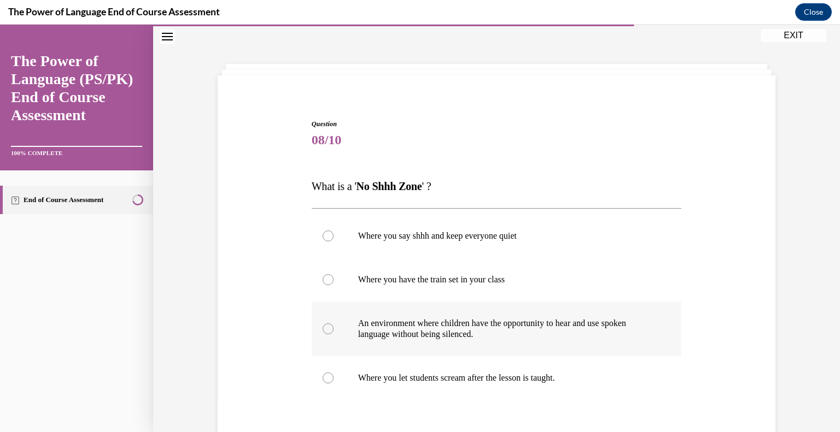
scroll to position [125, 0]
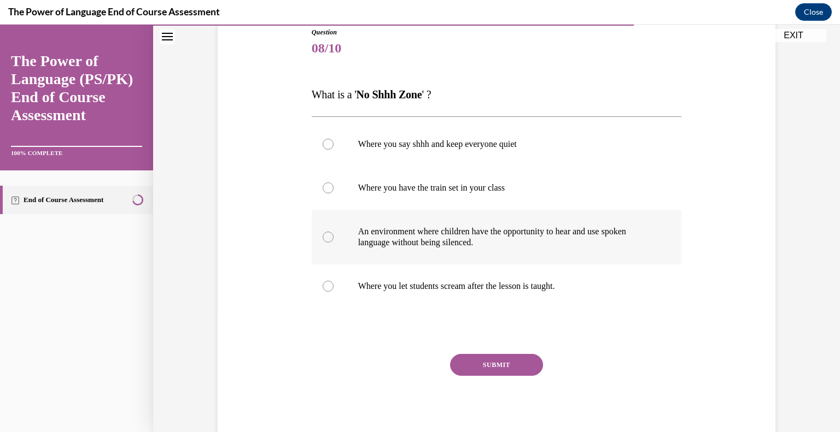
click at [503, 220] on label "An environment where children have the opportunity to hear and use spoken langu…" at bounding box center [497, 237] width 370 height 55
click at [334, 232] on input "An environment where children have the opportunity to hear and use spoken langu…" at bounding box center [328, 237] width 11 height 11
radio input "true"
click at [514, 364] on button "SUBMIT" at bounding box center [496, 365] width 93 height 22
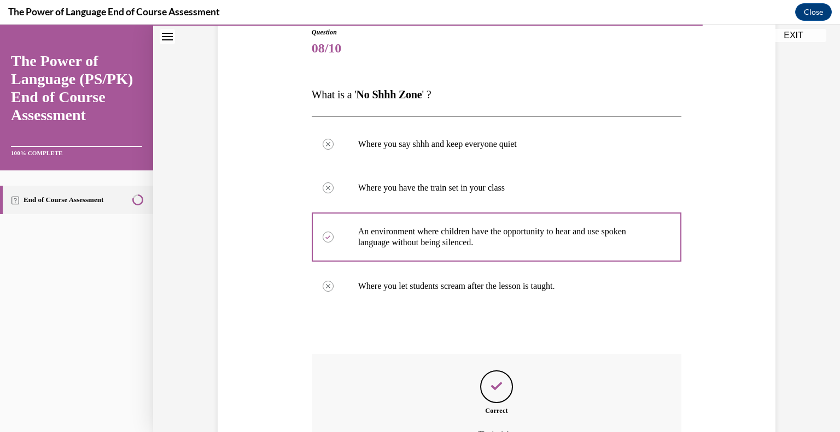
scroll to position [246, 0]
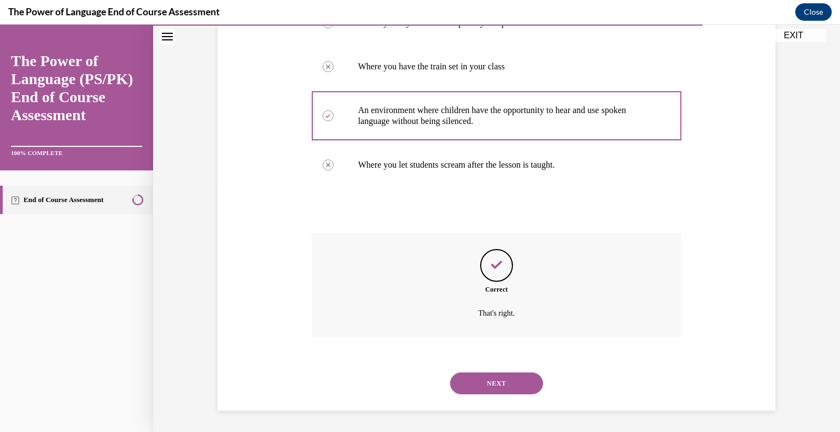
click at [512, 388] on button "NEXT" at bounding box center [496, 384] width 93 height 22
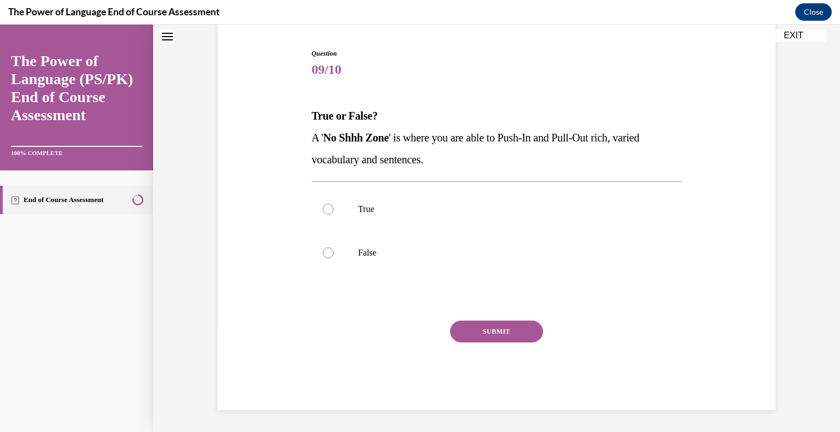
scroll to position [33, 0]
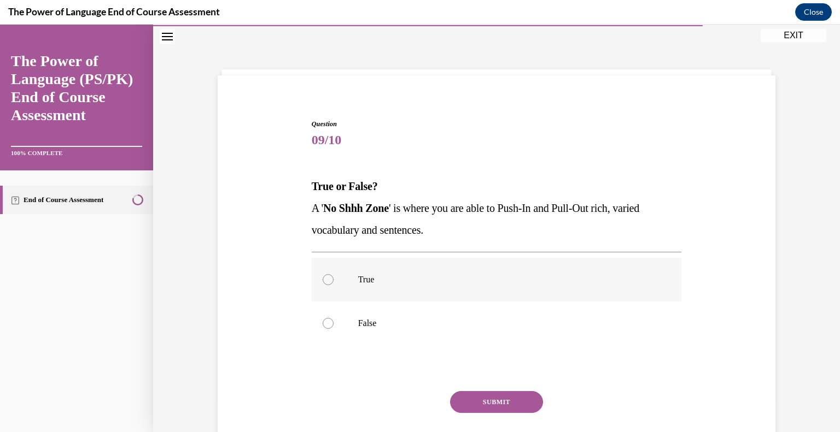
click at [499, 271] on label "True" at bounding box center [497, 280] width 370 height 44
click at [334, 274] on input "True" at bounding box center [328, 279] width 11 height 11
radio input "true"
click at [516, 393] on button "SUBMIT" at bounding box center [496, 402] width 93 height 22
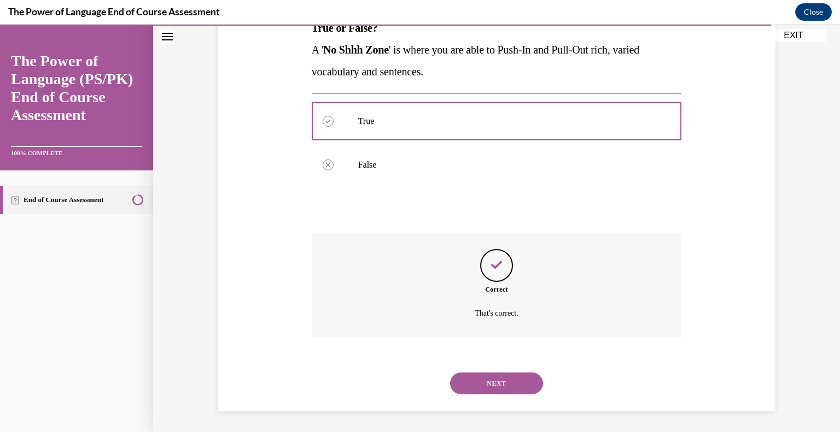
click at [516, 379] on button "NEXT" at bounding box center [496, 384] width 93 height 22
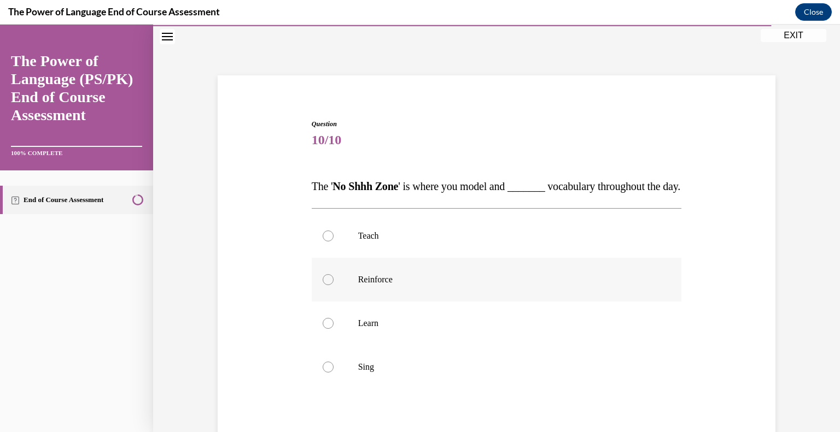
click at [494, 302] on label "Reinforce" at bounding box center [497, 280] width 370 height 44
click at [334, 285] on input "Reinforce" at bounding box center [328, 279] width 11 height 11
radio input "true"
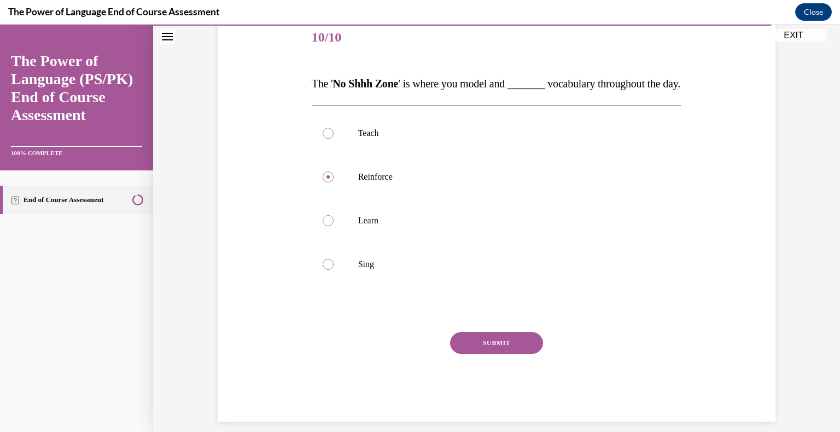
click at [516, 354] on button "SUBMIT" at bounding box center [496, 343] width 93 height 22
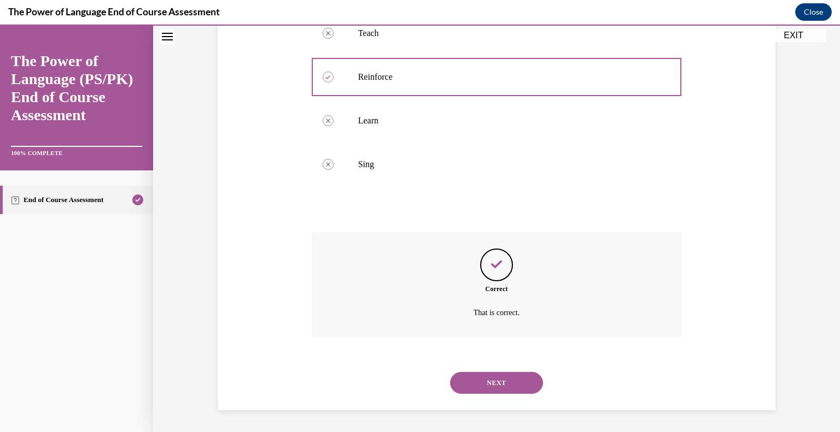
click at [514, 373] on button "NEXT" at bounding box center [496, 383] width 93 height 22
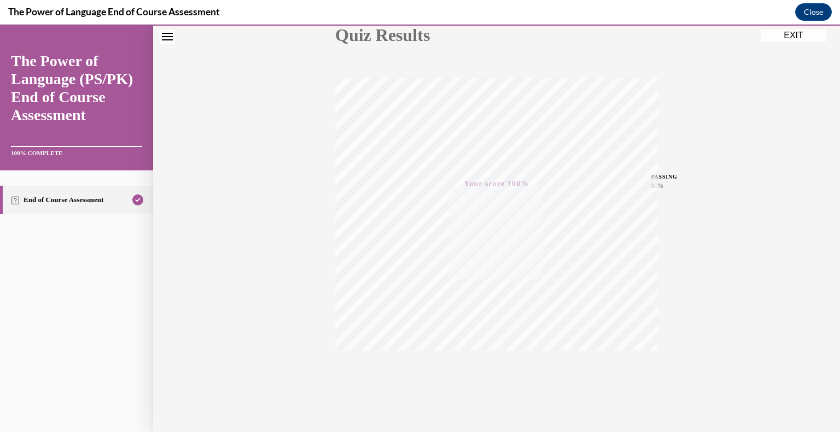
scroll to position [152, 0]
click at [775, 40] on button "EXIT" at bounding box center [794, 35] width 66 height 13
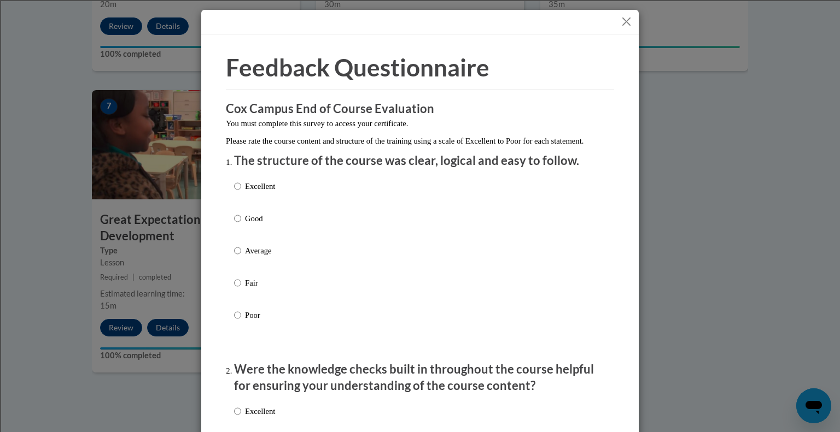
click at [256, 225] on p "Good" at bounding box center [260, 219] width 30 height 12
click at [241, 225] on input "Good" at bounding box center [237, 219] width 7 height 12
radio input "true"
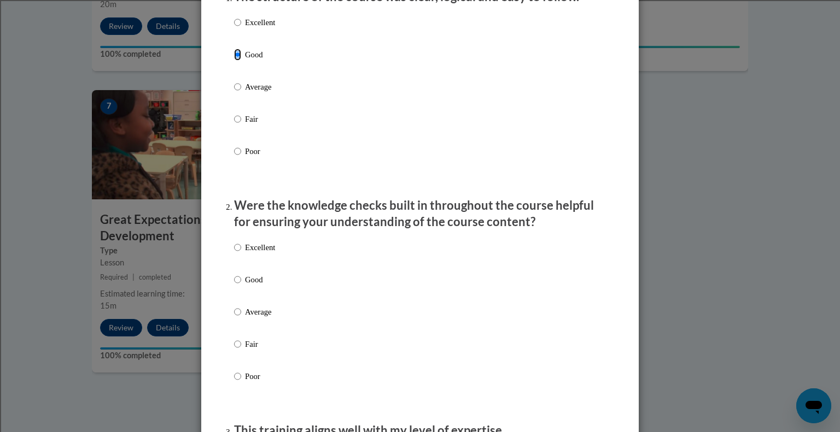
scroll to position [219, 0]
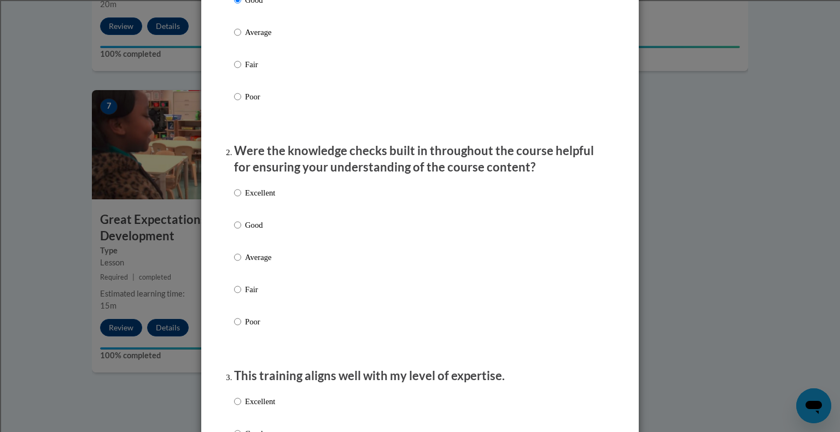
click at [307, 247] on div "Excellent Good Average Fair Poor" at bounding box center [420, 271] width 372 height 178
click at [291, 229] on div "Excellent Good Average Fair Poor" at bounding box center [420, 271] width 372 height 178
click at [262, 231] on p "Good" at bounding box center [260, 225] width 30 height 12
click at [241, 231] on input "Good" at bounding box center [237, 225] width 7 height 12
radio input "true"
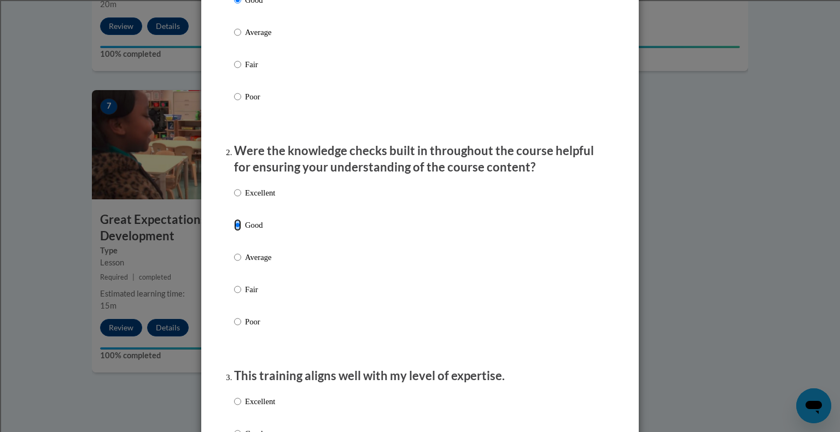
scroll to position [328, 0]
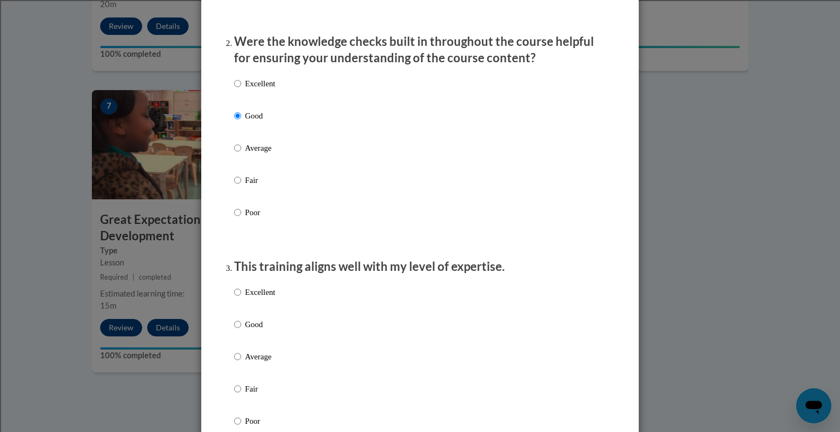
click at [274, 336] on div "Excellent Good Average Fair Poor" at bounding box center [420, 370] width 372 height 178
click at [260, 363] on p "Average" at bounding box center [260, 357] width 30 height 12
click at [241, 363] on input "Average" at bounding box center [237, 357] width 7 height 12
radio input "true"
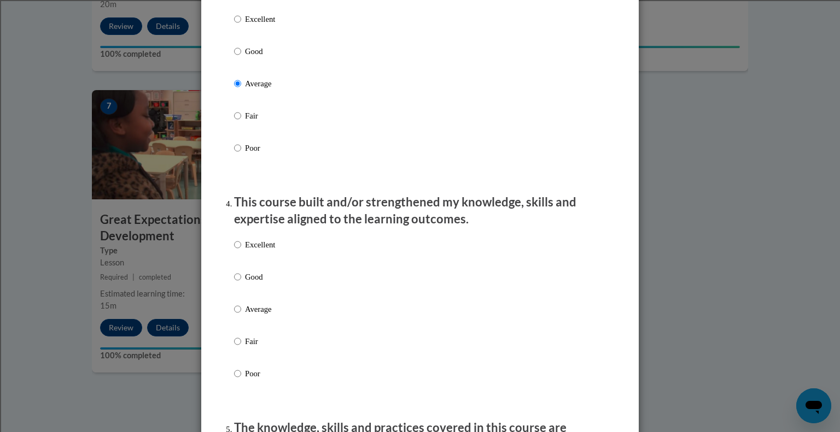
click at [269, 315] on p "Average" at bounding box center [260, 309] width 30 height 12
click at [241, 315] on input "Average" at bounding box center [237, 309] width 7 height 12
radio input "true"
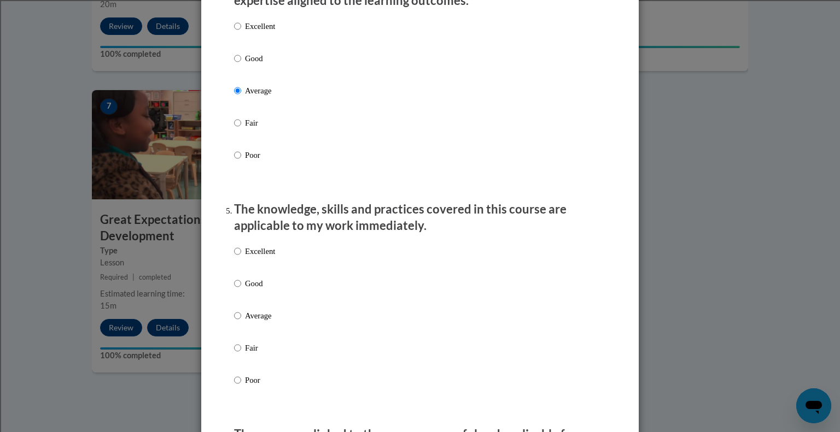
click at [265, 290] on p "Good" at bounding box center [260, 284] width 30 height 12
click at [241, 290] on input "Good" at bounding box center [237, 284] width 7 height 12
radio input "true"
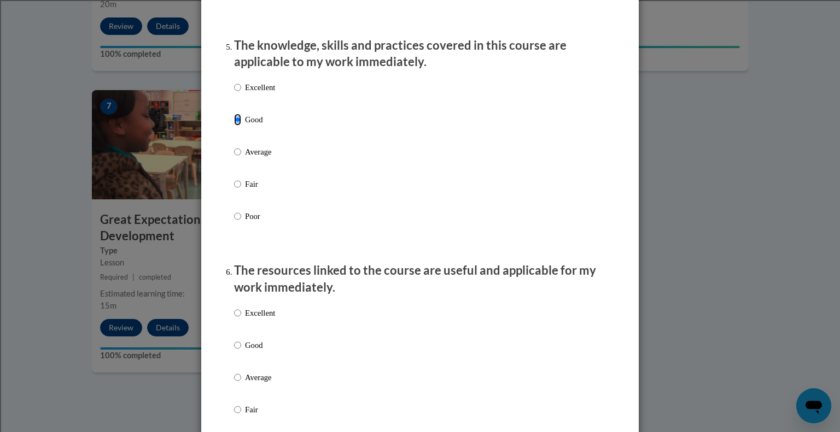
scroll to position [1039, 0]
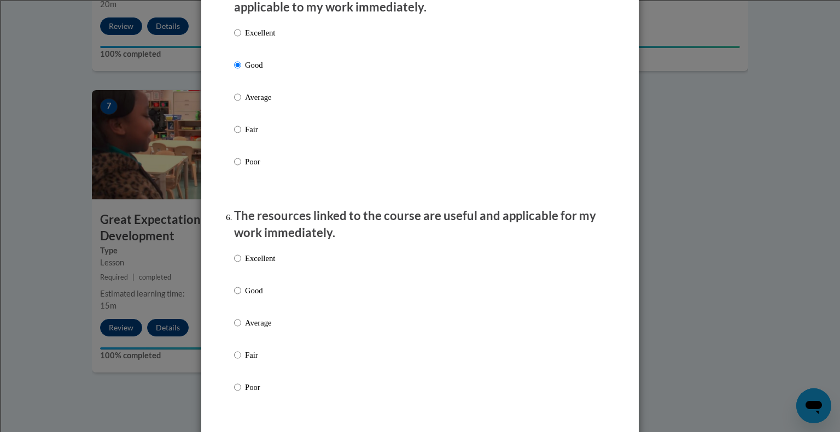
drag, startPoint x: 289, startPoint y: 317, endPoint x: 280, endPoint y: 310, distance: 10.9
click at [289, 317] on div "Excellent Good Average Fair Poor" at bounding box center [420, 336] width 372 height 178
click at [271, 297] on p "Good" at bounding box center [260, 291] width 30 height 12
click at [241, 297] on input "Good" at bounding box center [237, 291] width 7 height 12
radio input "true"
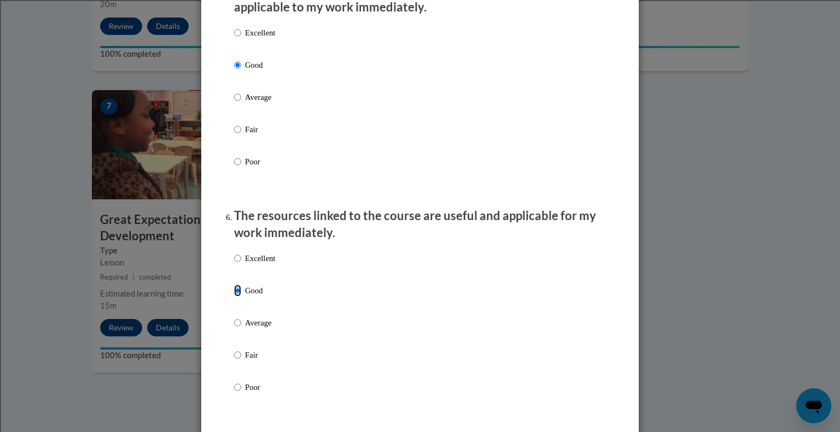
scroll to position [1312, 0]
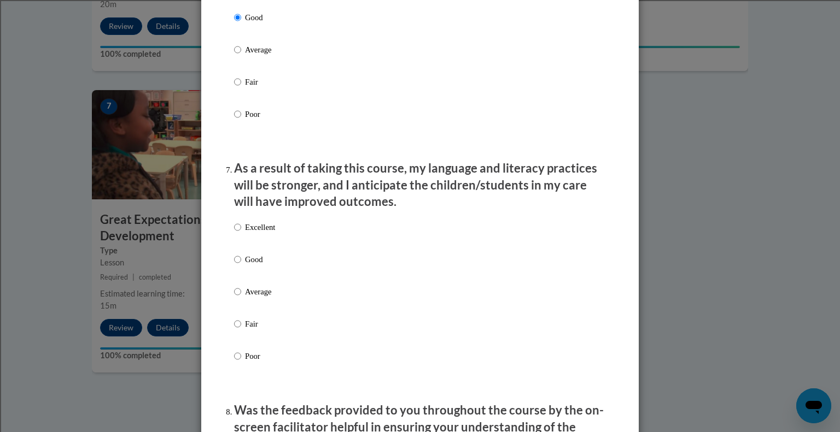
click at [264, 266] on p "Good" at bounding box center [260, 260] width 30 height 12
click at [241, 266] on input "Good" at bounding box center [237, 260] width 7 height 12
radio input "true"
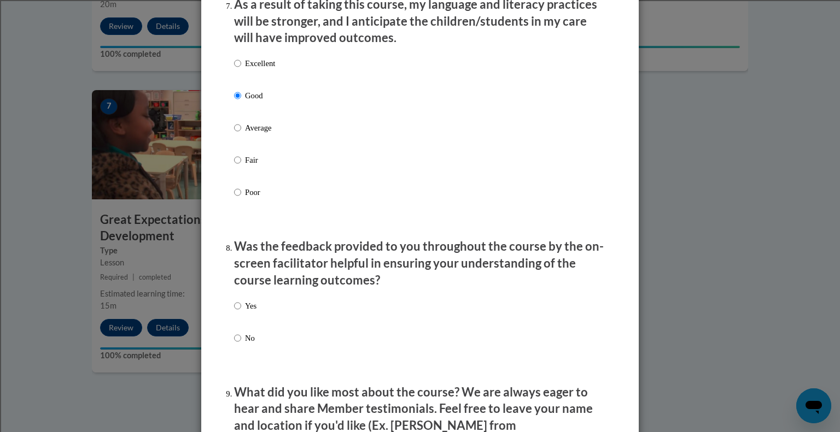
click at [280, 313] on div "Yes No" at bounding box center [420, 335] width 372 height 81
click at [253, 315] on div "Yes No" at bounding box center [420, 335] width 372 height 81
click at [252, 312] on p "Yes" at bounding box center [250, 306] width 11 height 12
click at [241, 312] on input "Yes" at bounding box center [237, 306] width 7 height 12
radio input "true"
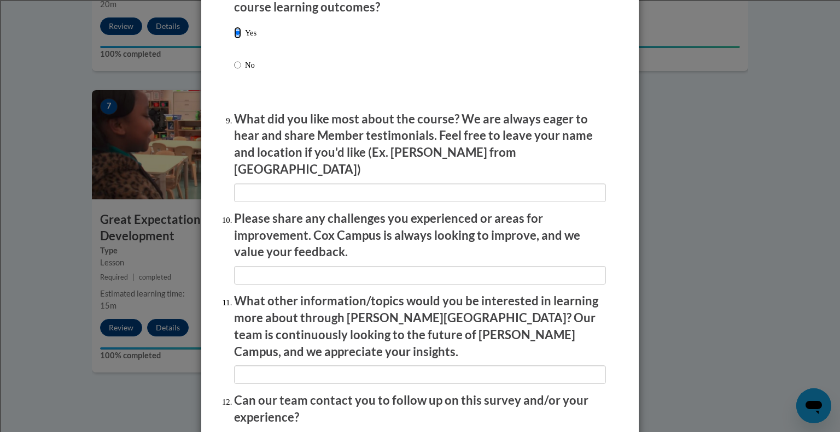
scroll to position [1844, 0]
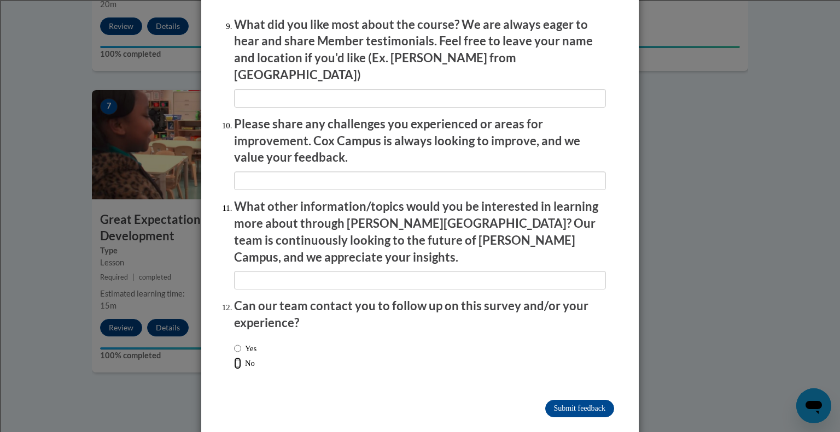
click at [234, 358] on input "No" at bounding box center [237, 364] width 7 height 12
radio input "true"
click at [545, 400] on input "Submit feedback" at bounding box center [579, 408] width 69 height 17
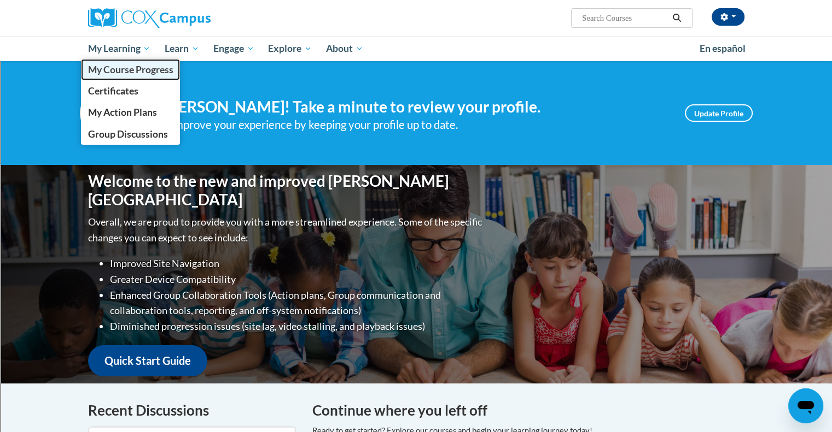
click at [120, 68] on span "My Course Progress" at bounding box center [129, 69] width 85 height 11
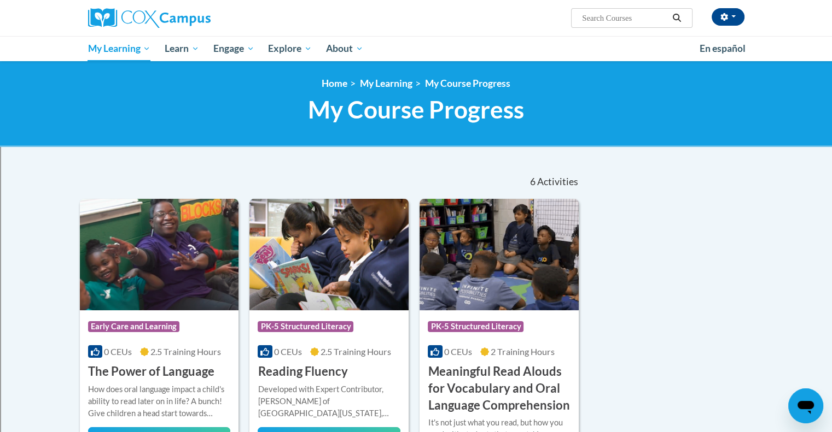
click at [636, 20] on input "Search..." at bounding box center [624, 17] width 87 height 13
type input "emergent"
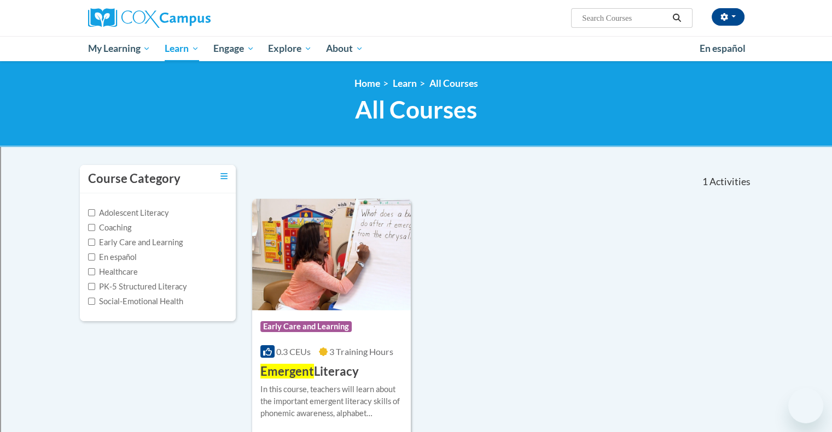
type input "emergent"
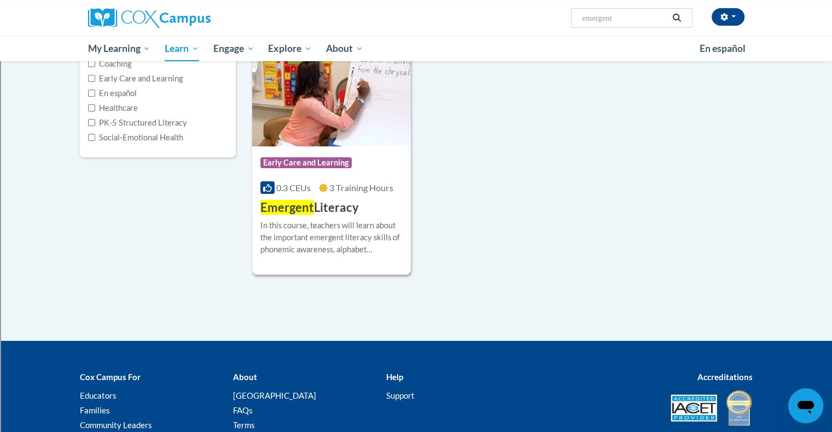
click at [323, 170] on span "Early Care and Learning" at bounding box center [307, 164] width 94 height 14
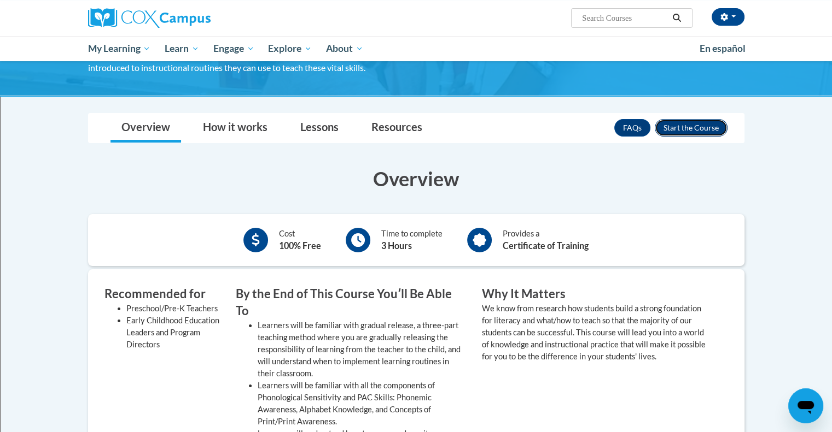
click at [669, 126] on button "Enroll" at bounding box center [690, 127] width 73 height 17
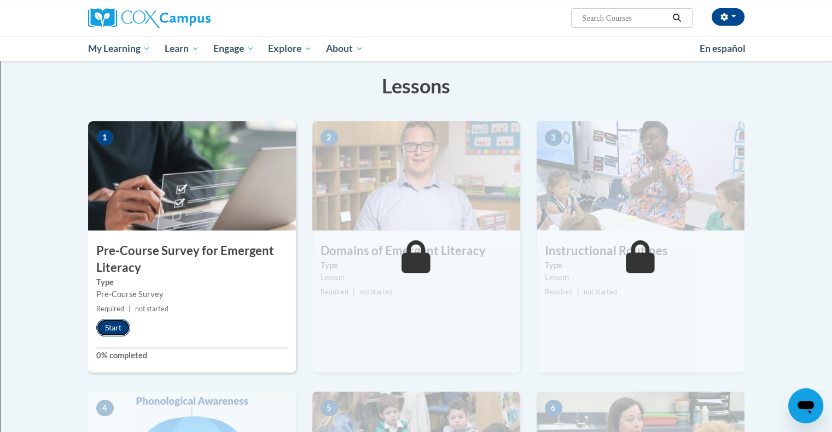
click at [108, 330] on button "Start" at bounding box center [113, 327] width 34 height 17
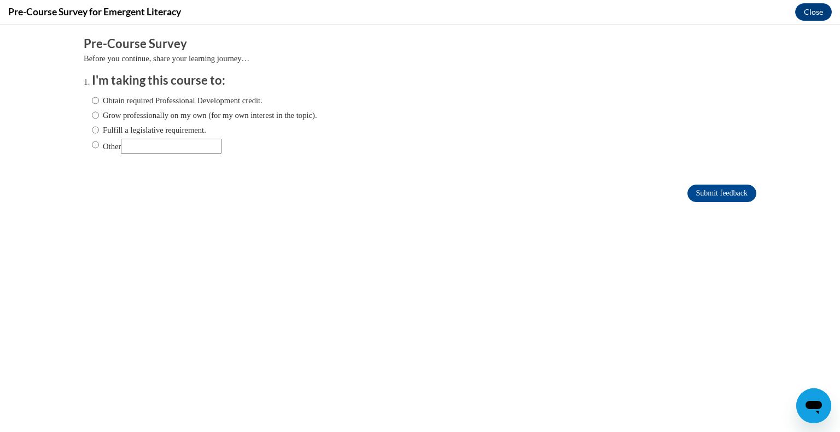
click at [84, 130] on ol "I'm taking this course to: Obtain required Professional Development credit. Gro…" at bounding box center [420, 121] width 673 height 99
click at [84, 113] on ol "I'm taking this course to: Obtain required Professional Development credit. Gro…" at bounding box center [420, 121] width 673 height 99
drag, startPoint x: 86, startPoint y: 114, endPoint x: 95, endPoint y: 114, distance: 8.7
click at [92, 114] on input "Grow professionally on my own (for my own interest in the topic)." at bounding box center [95, 115] width 7 height 12
radio input "true"
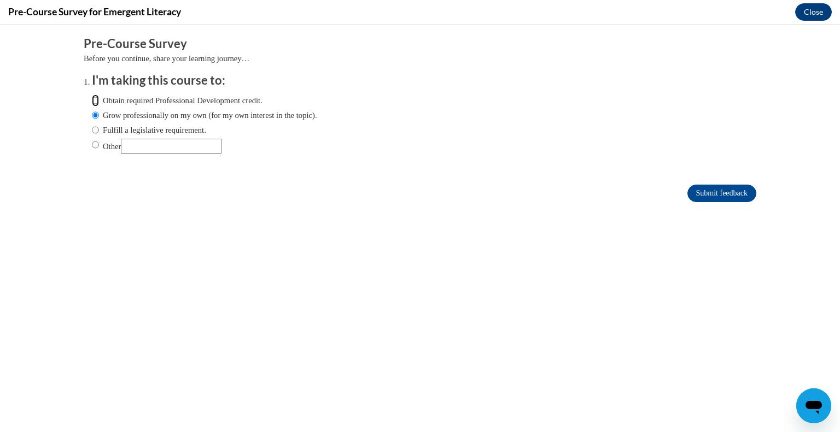
click at [92, 99] on input "Obtain required Professional Development credit." at bounding box center [95, 101] width 7 height 12
radio input "true"
click at [702, 194] on input "Submit feedback" at bounding box center [721, 193] width 69 height 17
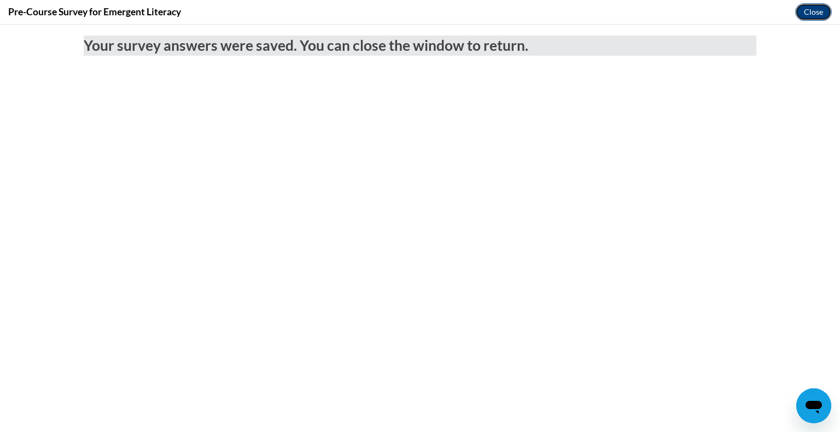
click at [807, 10] on button "Close" at bounding box center [813, 11] width 37 height 17
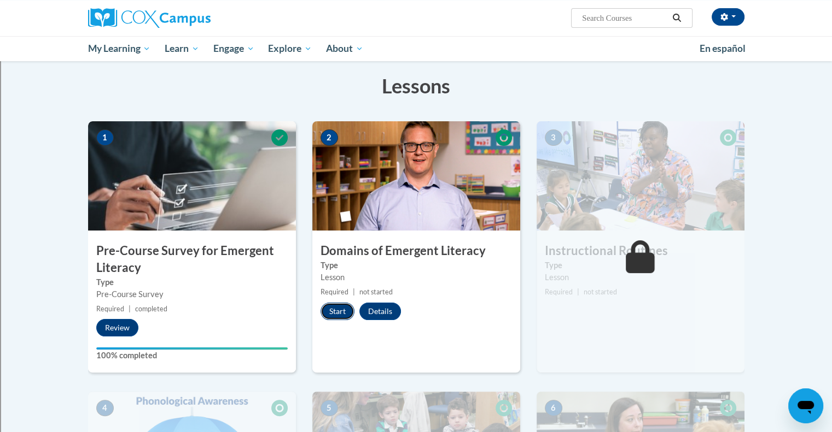
click at [332, 313] on button "Start" at bounding box center [337, 311] width 34 height 17
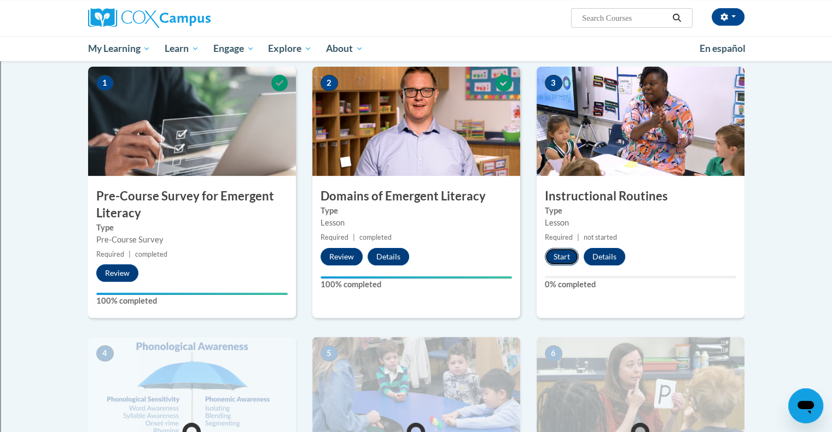
click at [564, 262] on button "Start" at bounding box center [562, 256] width 34 height 17
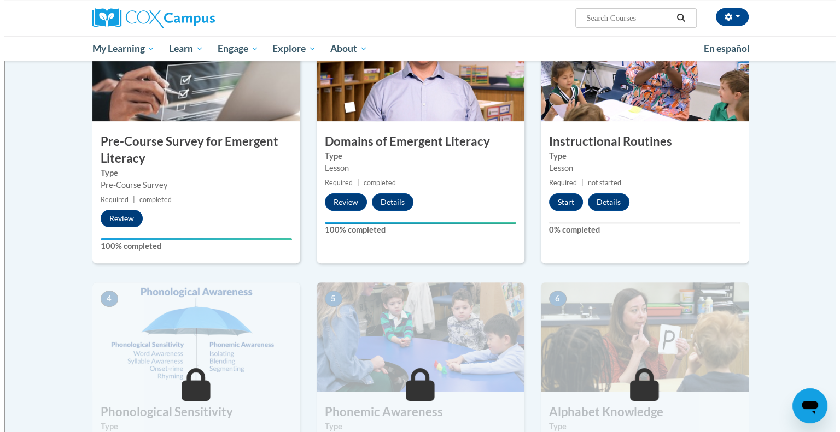
scroll to position [219, 0]
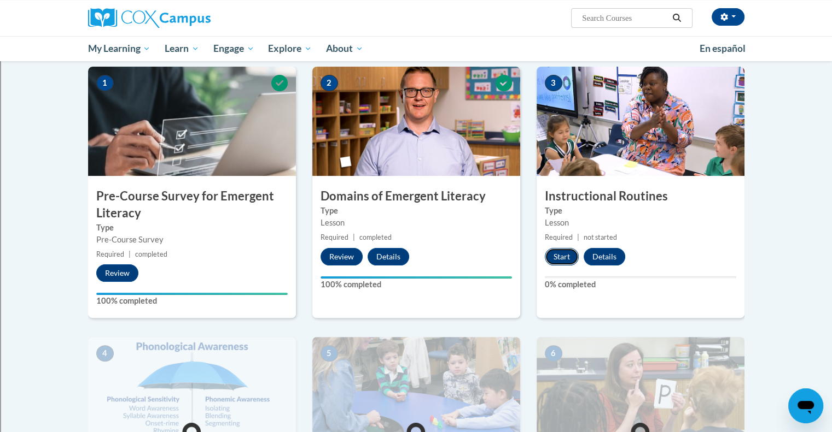
click at [555, 259] on button "Start" at bounding box center [562, 256] width 34 height 17
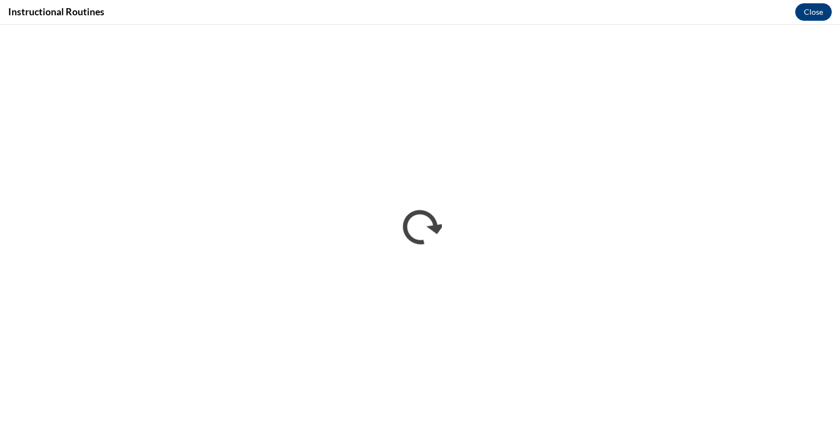
scroll to position [0, 0]
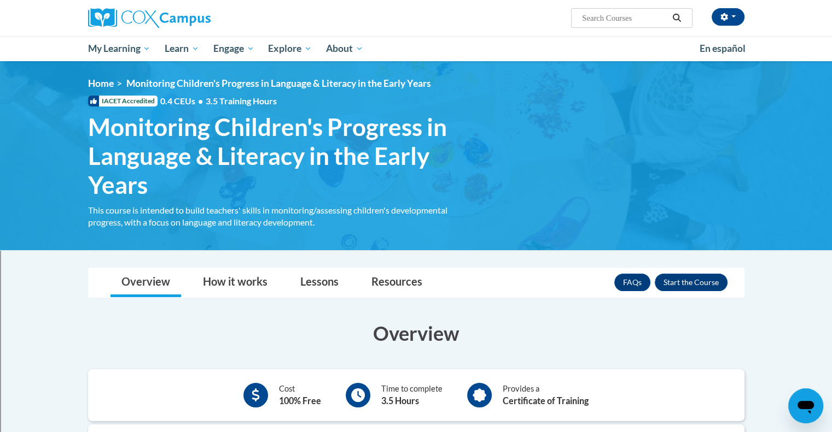
scroll to position [109, 0]
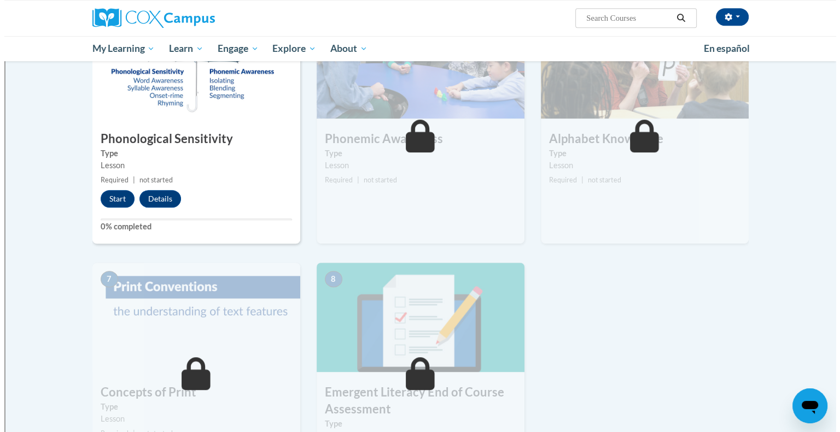
scroll to position [492, 0]
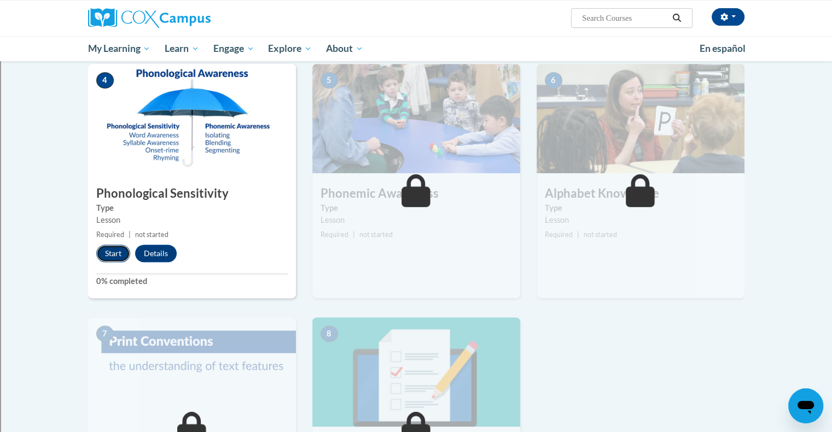
click at [107, 255] on button "Start" at bounding box center [113, 253] width 34 height 17
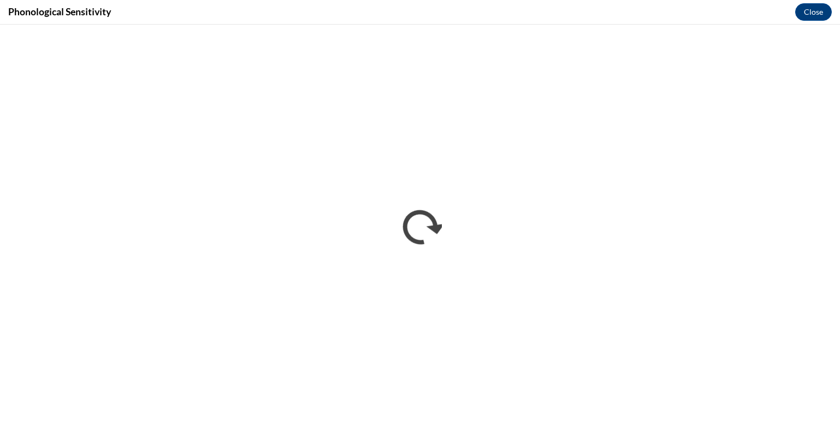
scroll to position [0, 0]
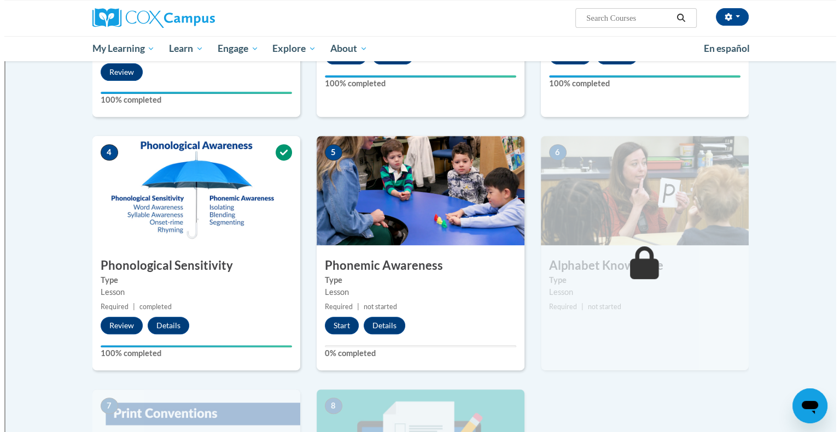
scroll to position [584, 0]
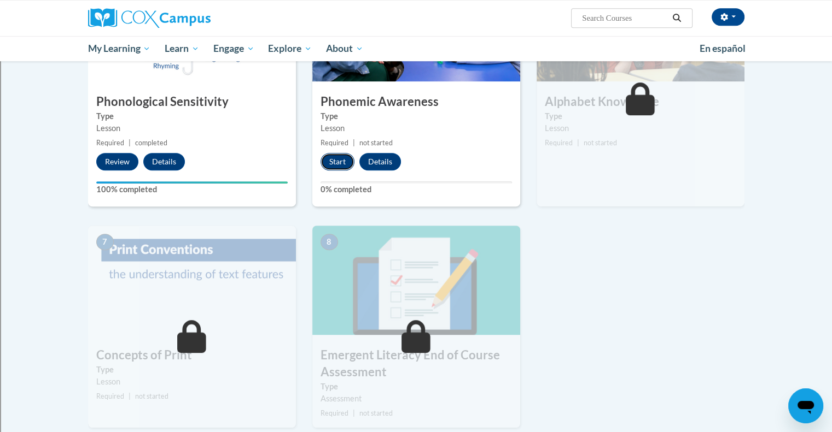
click at [346, 159] on button "Start" at bounding box center [337, 161] width 34 height 17
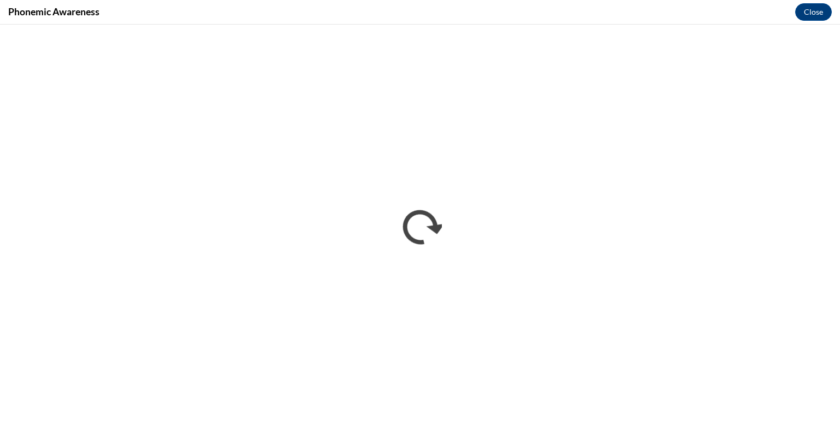
scroll to position [0, 0]
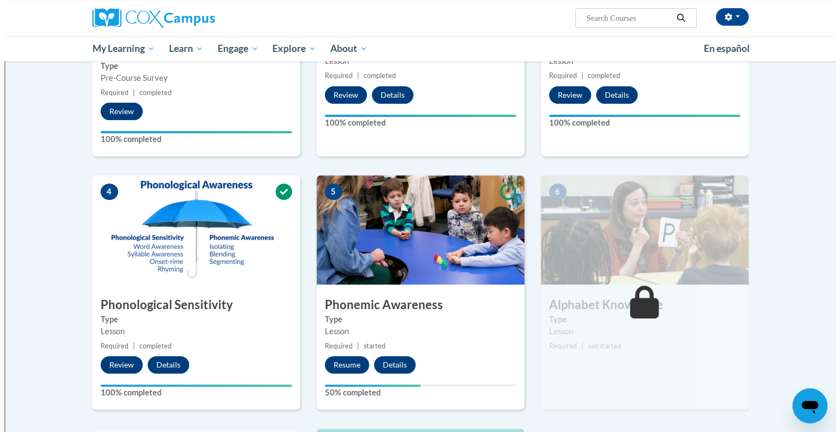
scroll to position [435, 0]
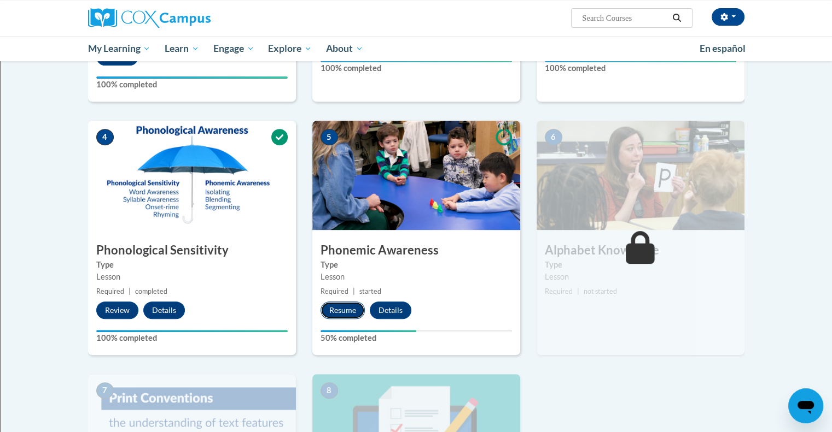
click at [336, 309] on button "Resume" at bounding box center [342, 310] width 44 height 17
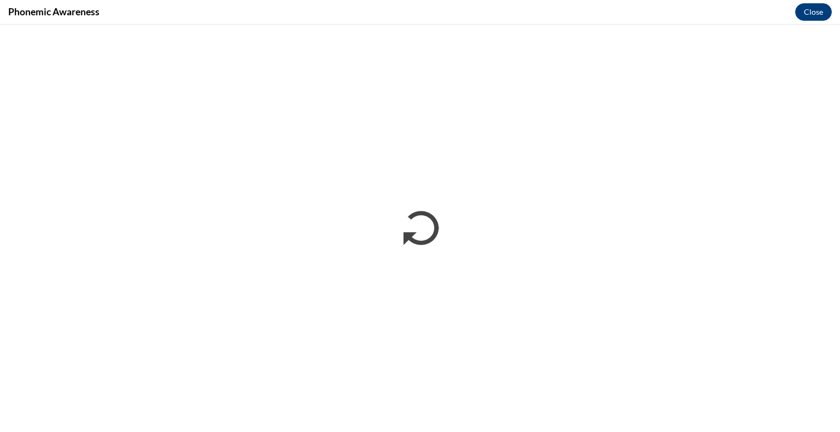
scroll to position [0, 0]
